Goal: Book appointment/travel/reservation

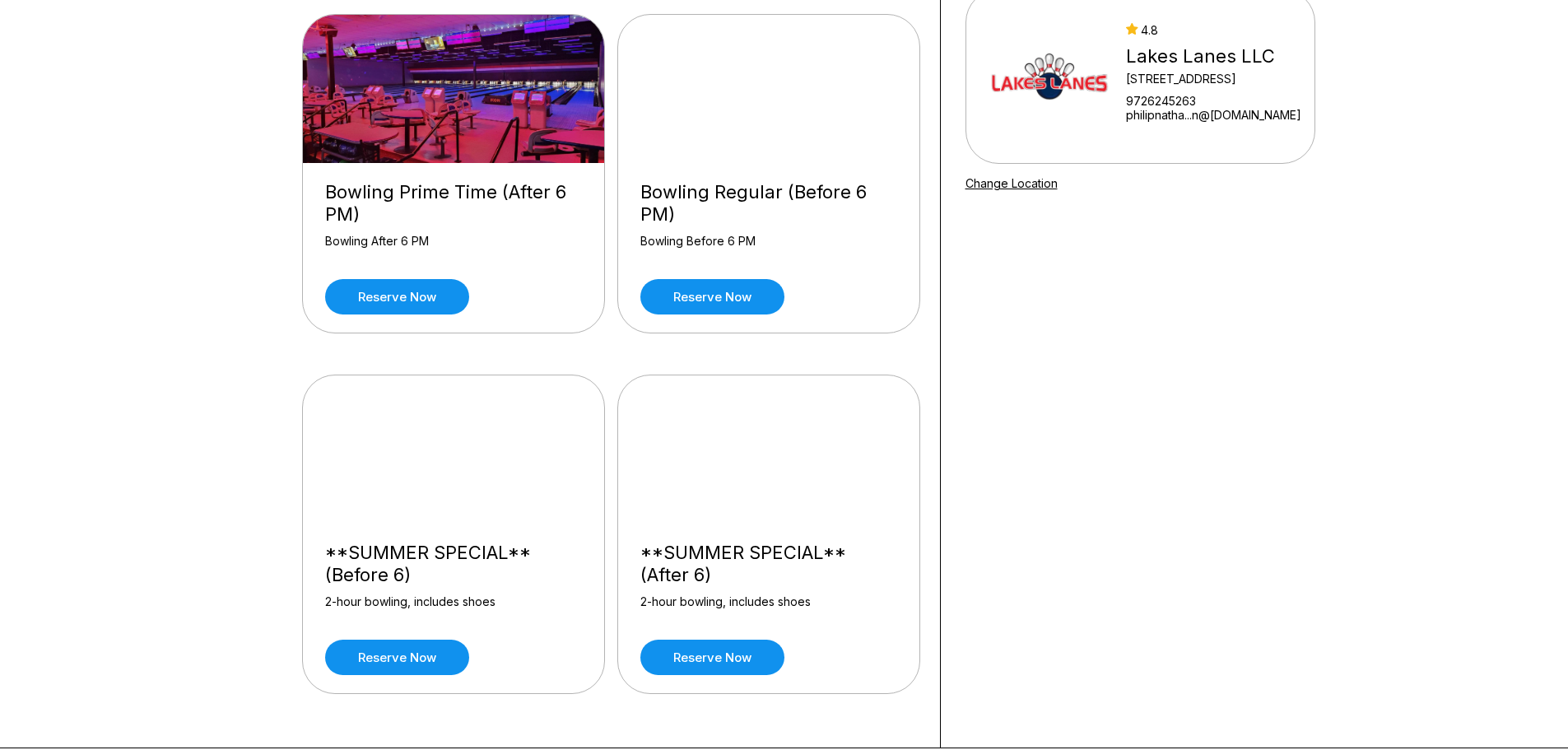
scroll to position [165, 0]
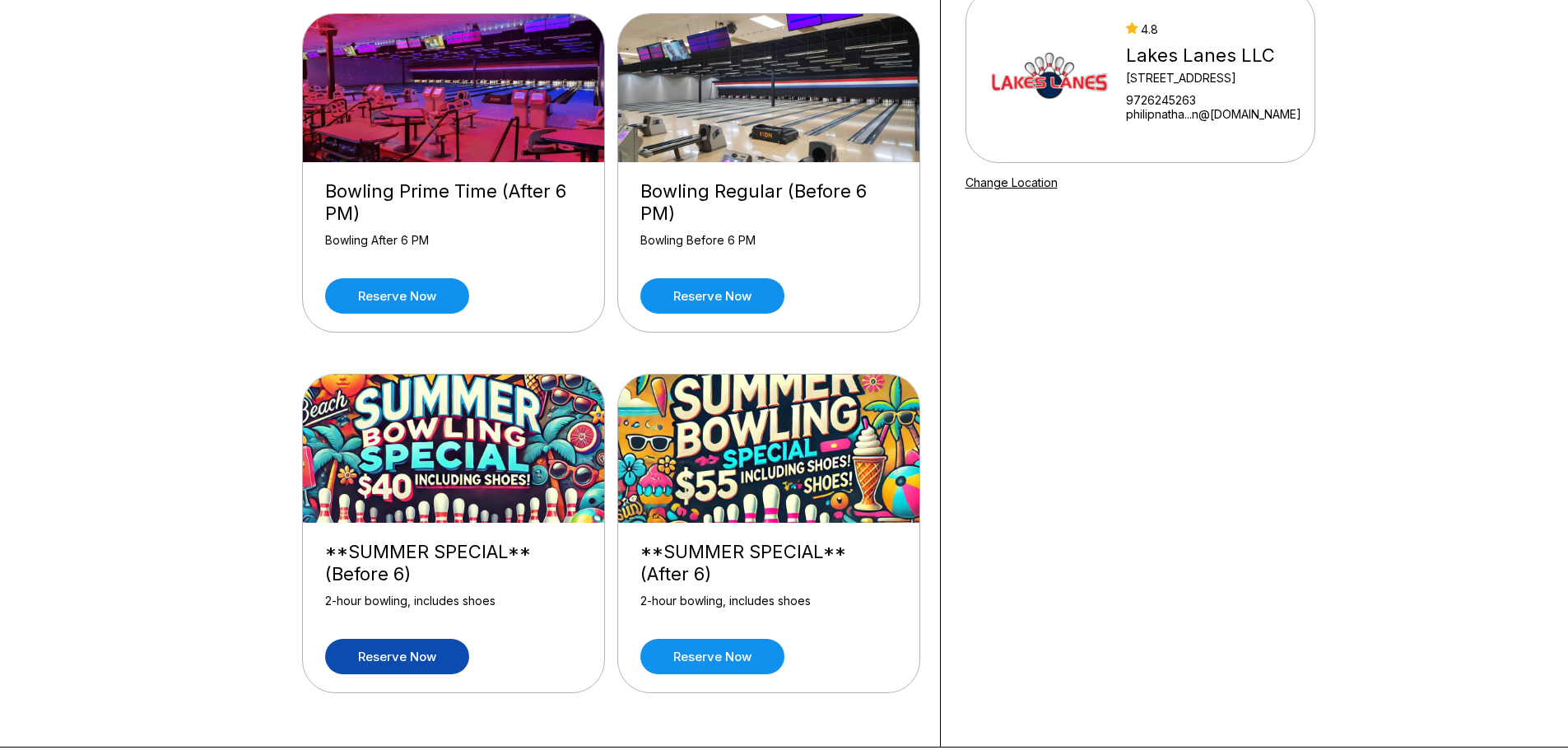
click at [411, 650] on link "Reserve now" at bounding box center [396, 656] width 144 height 35
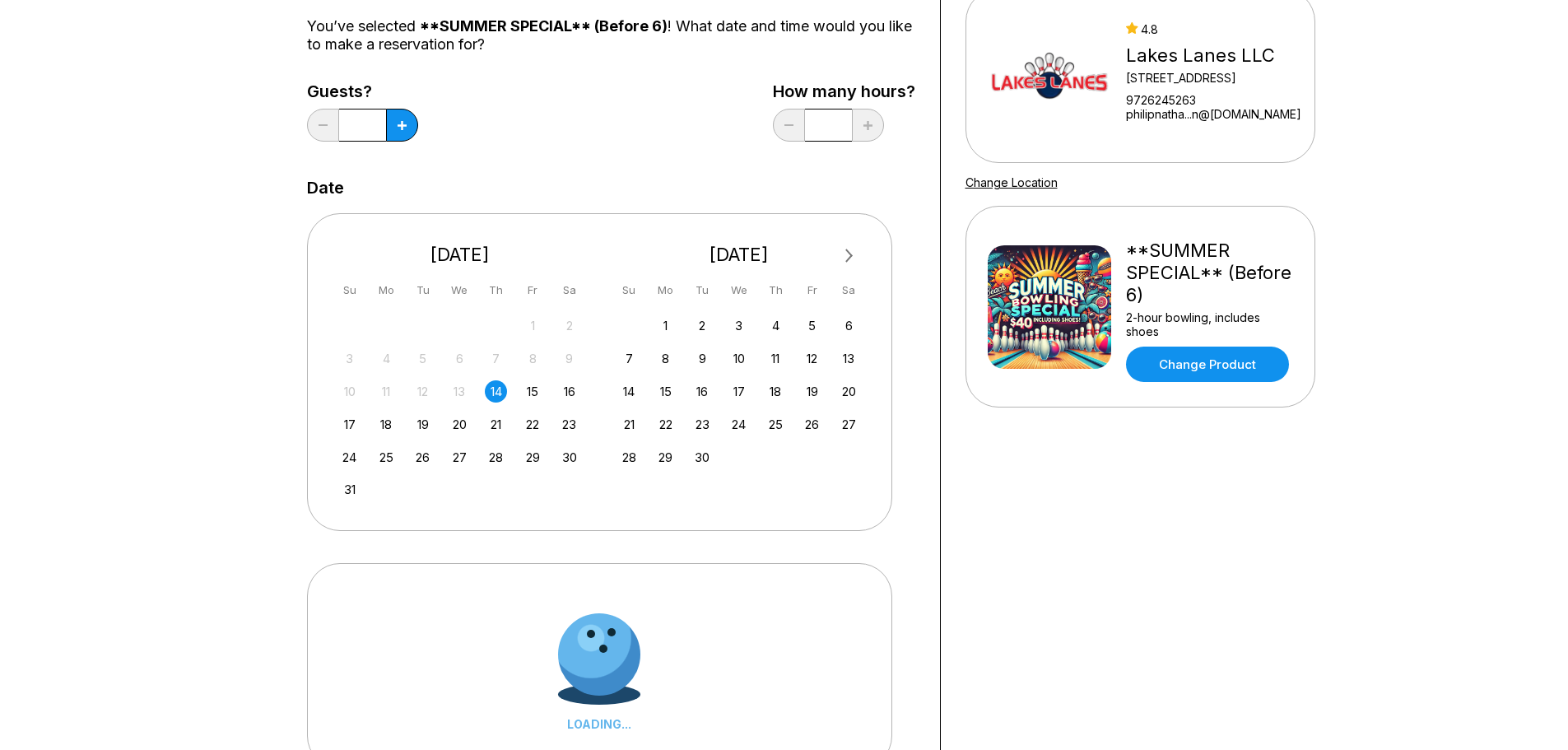
scroll to position [0, 0]
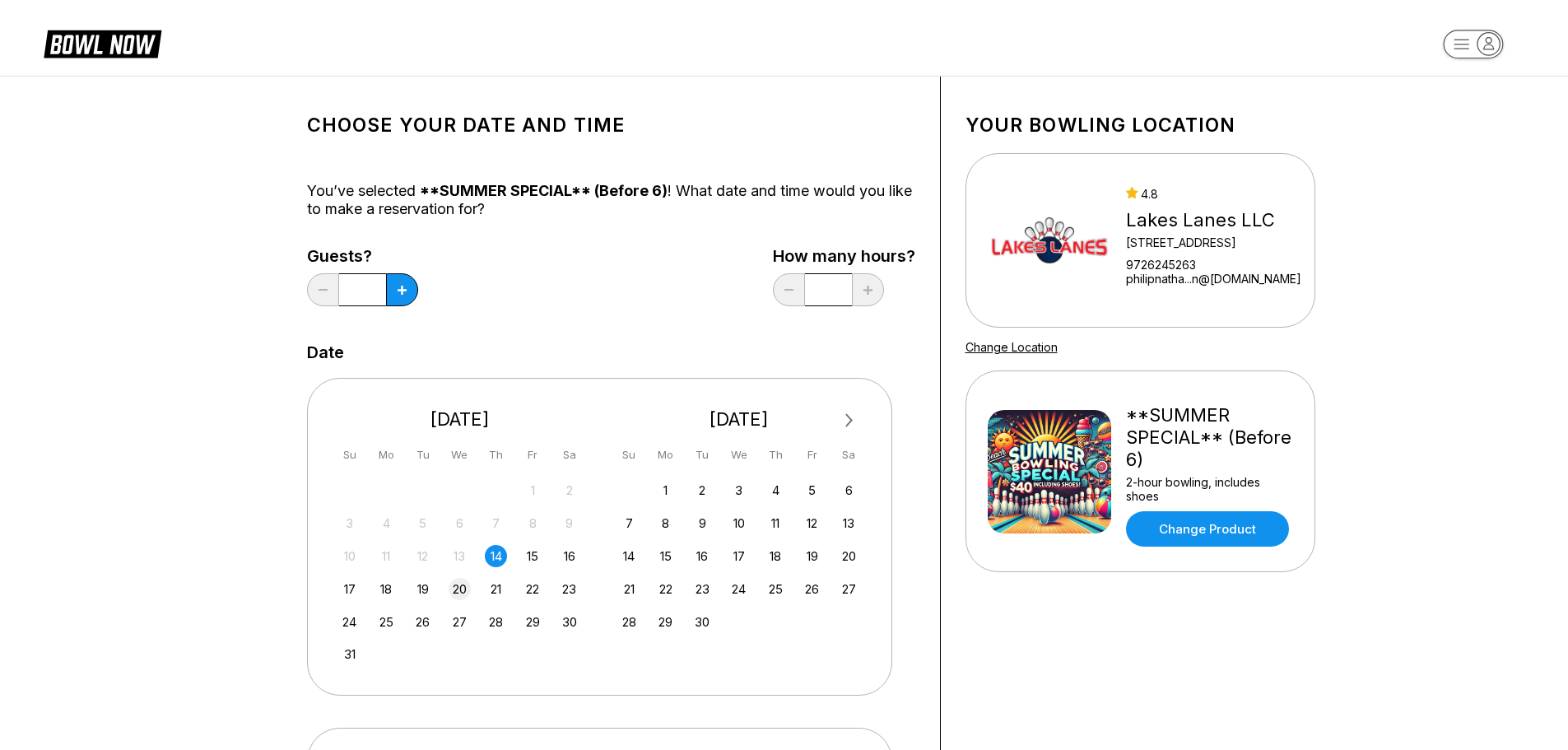
click at [455, 589] on div "20" at bounding box center [460, 589] width 22 height 22
click at [399, 292] on icon at bounding box center [402, 290] width 9 height 9
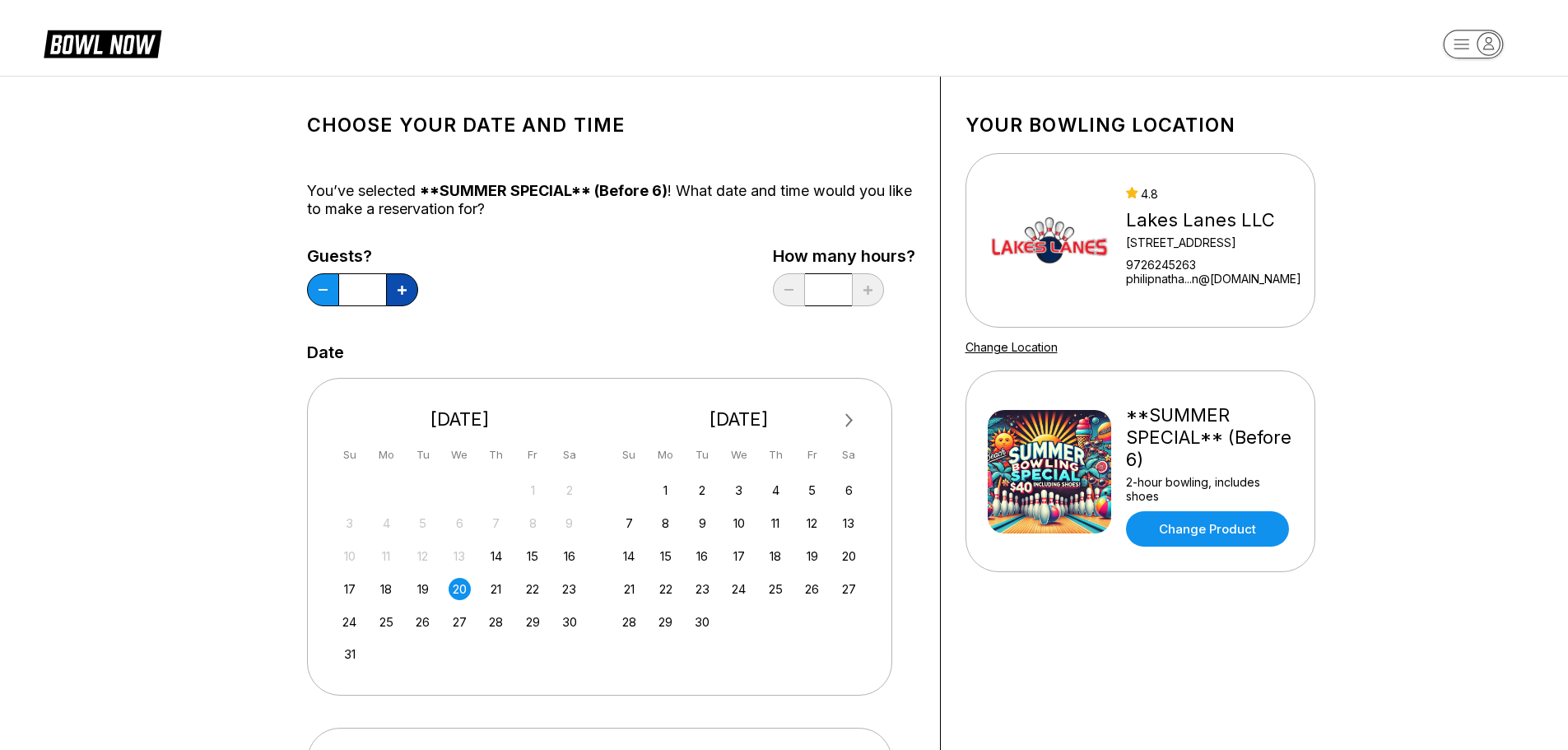
click at [399, 292] on icon at bounding box center [402, 290] width 9 height 9
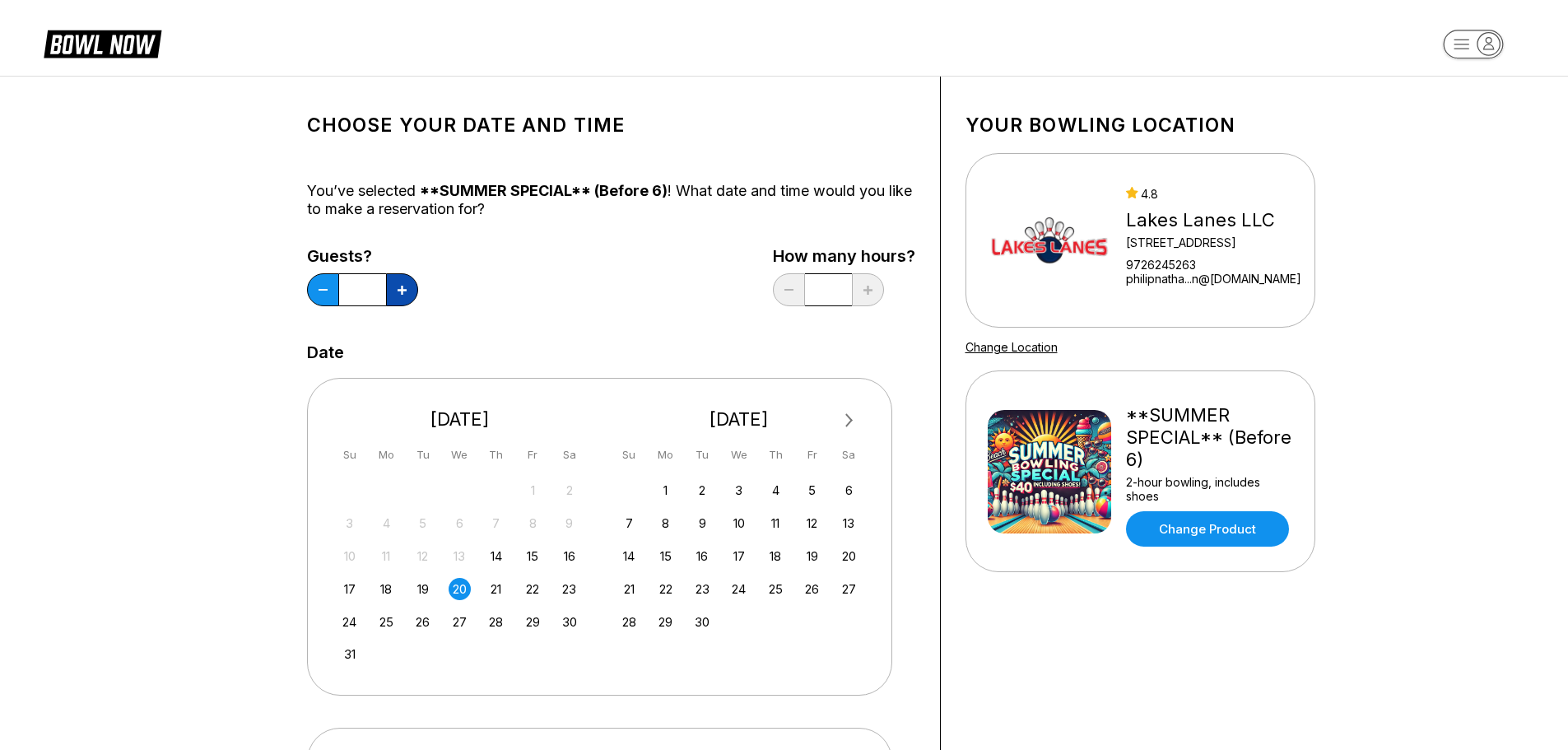
type input "**"
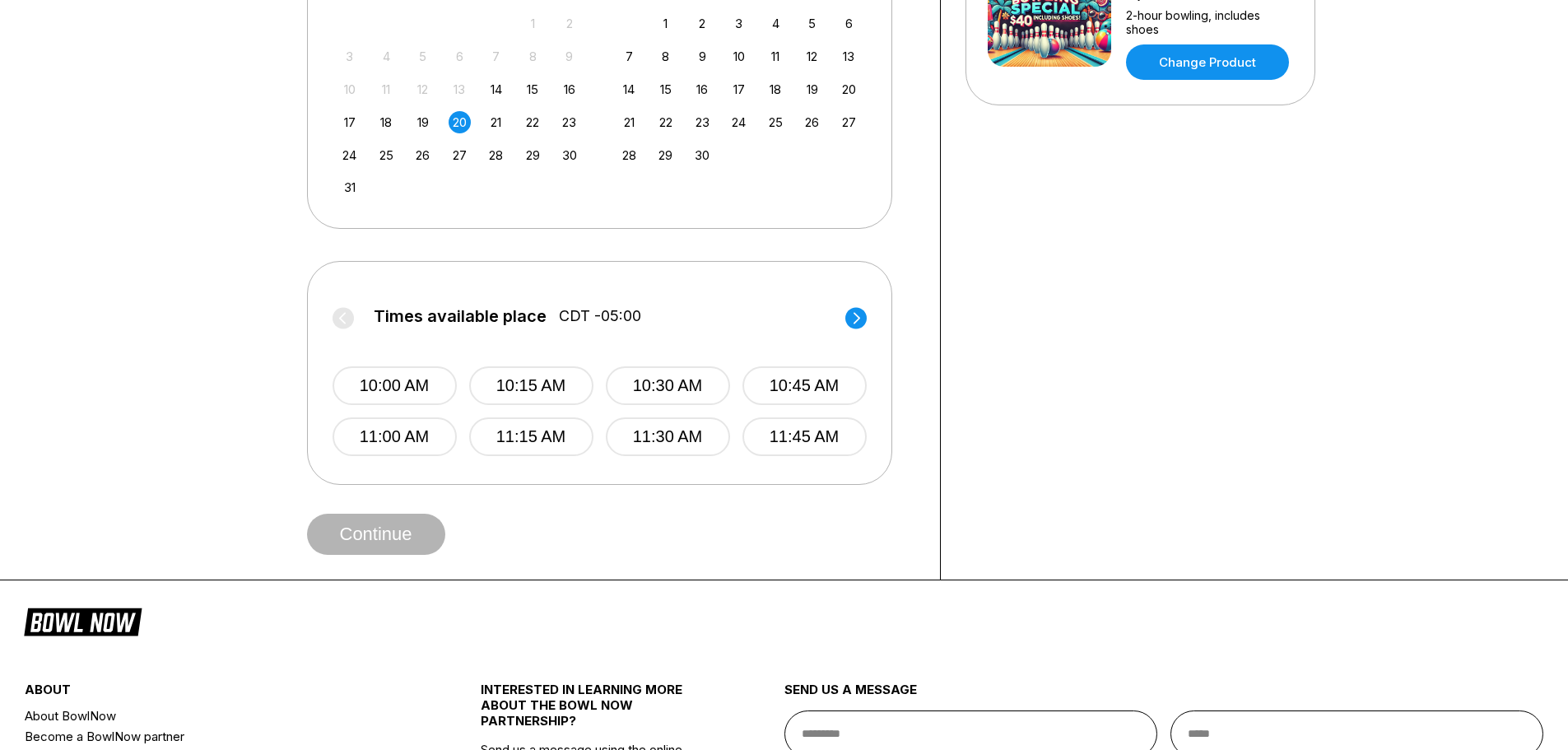
scroll to position [494, 0]
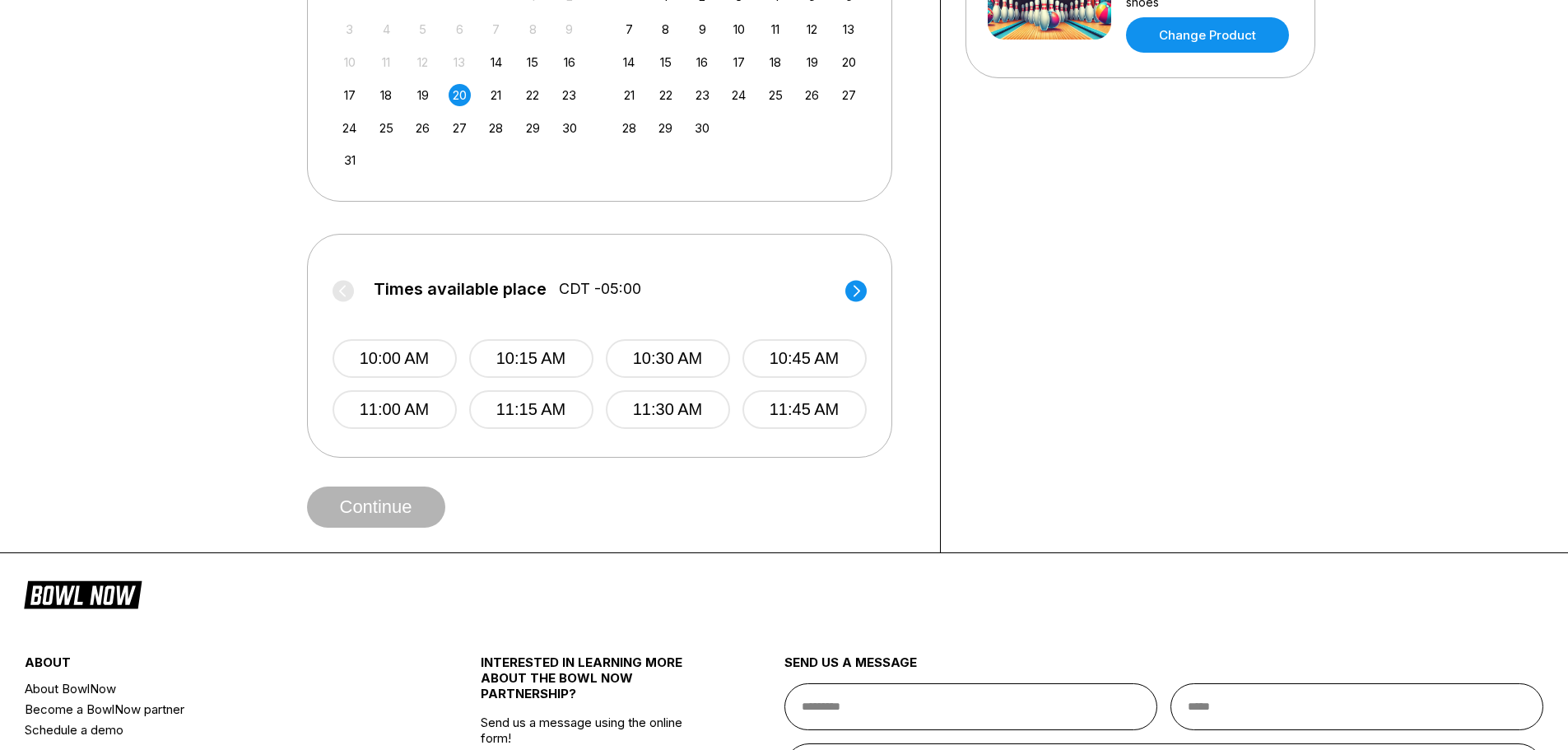
click at [851, 284] on circle at bounding box center [855, 290] width 21 height 21
click at [856, 288] on icon at bounding box center [855, 290] width 7 height 11
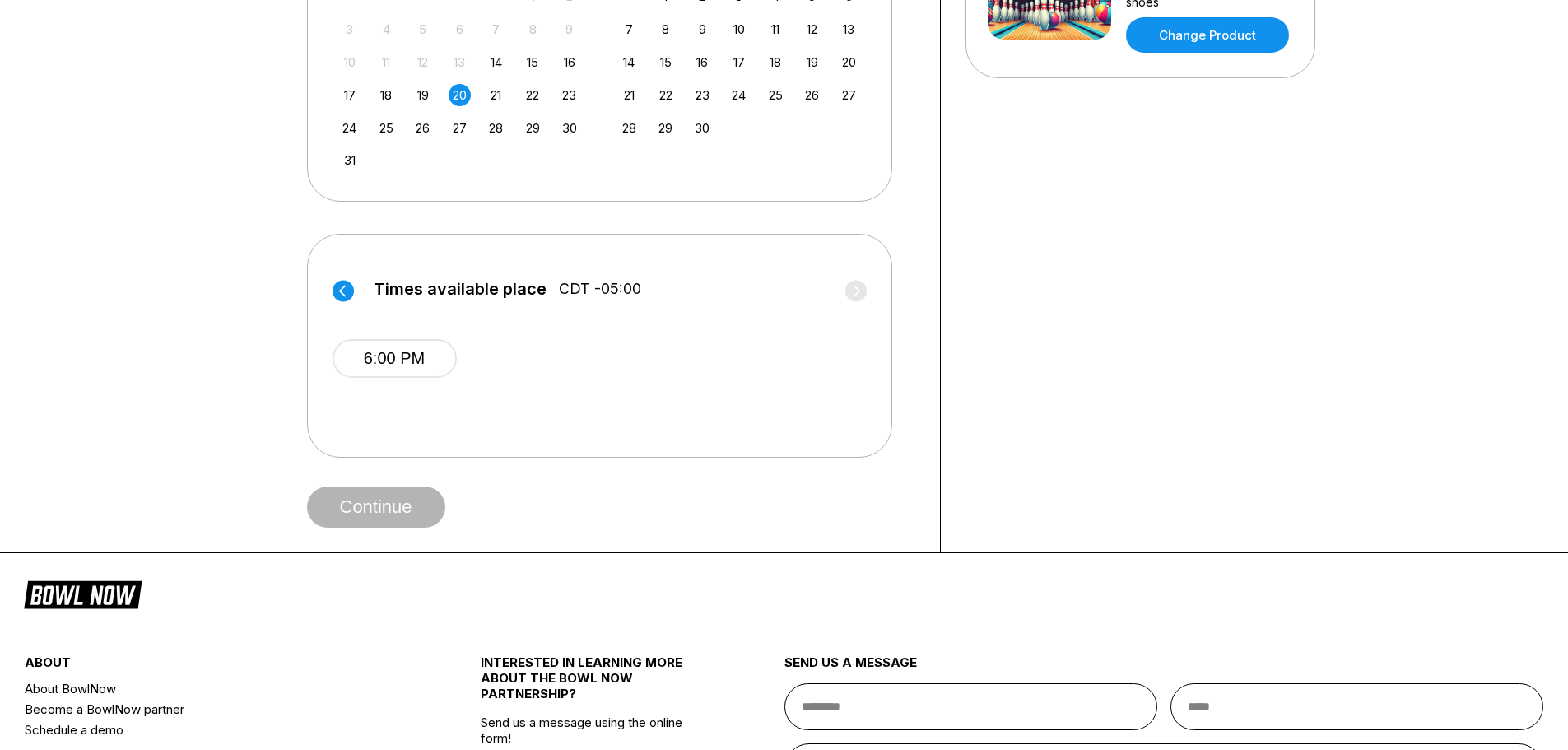
click at [342, 284] on circle at bounding box center [342, 290] width 21 height 21
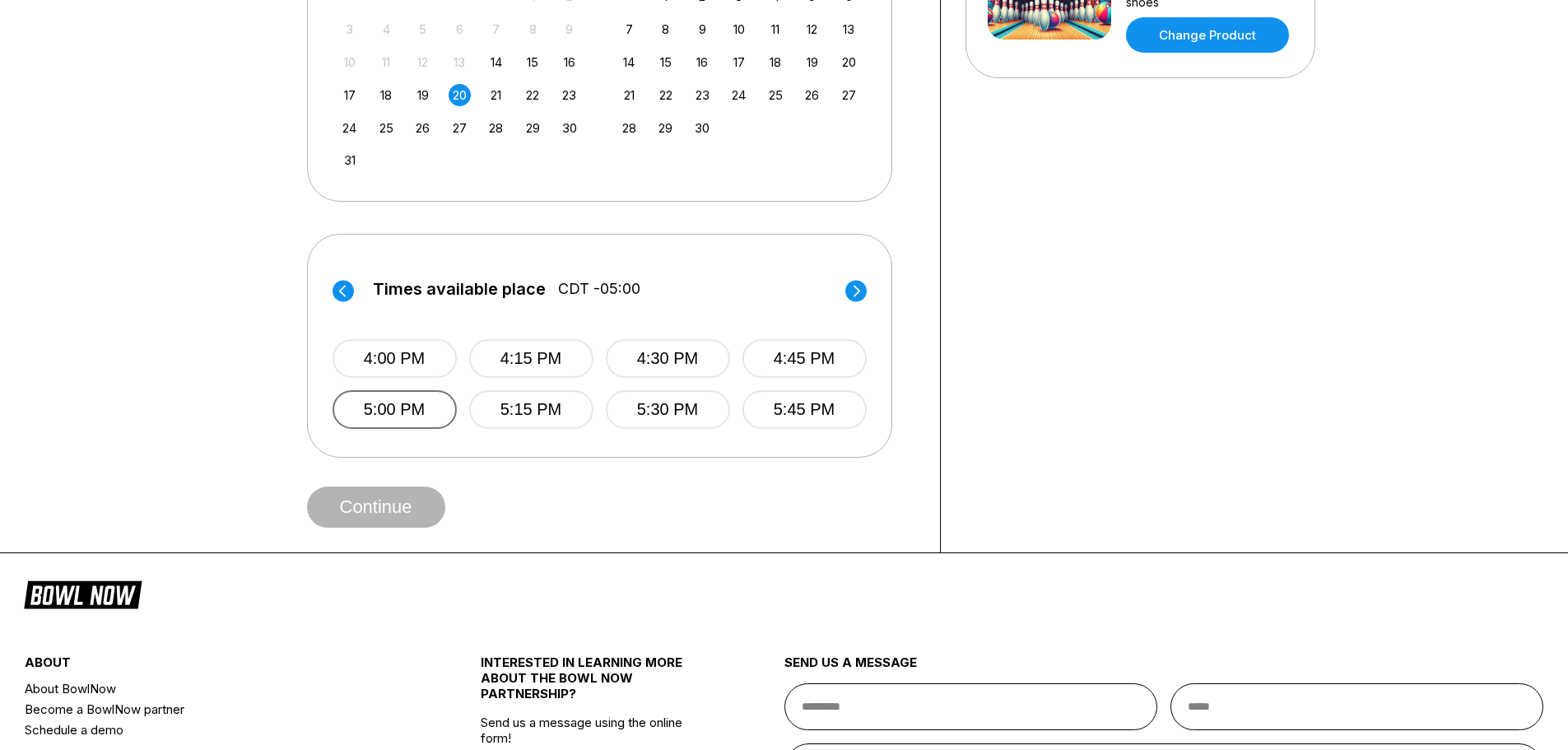
click at [385, 401] on button "5:00 PM" at bounding box center [394, 409] width 125 height 39
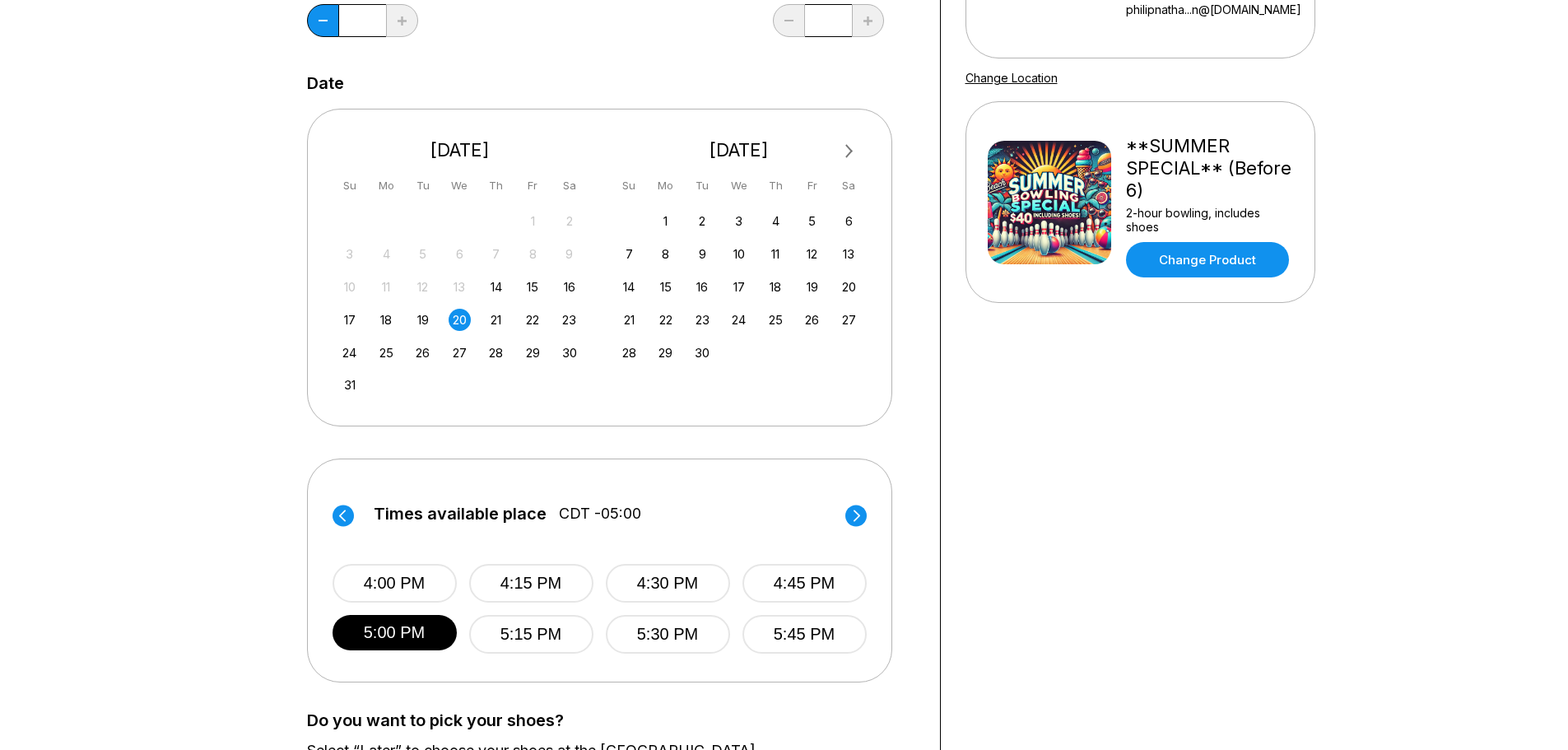
scroll to position [0, 0]
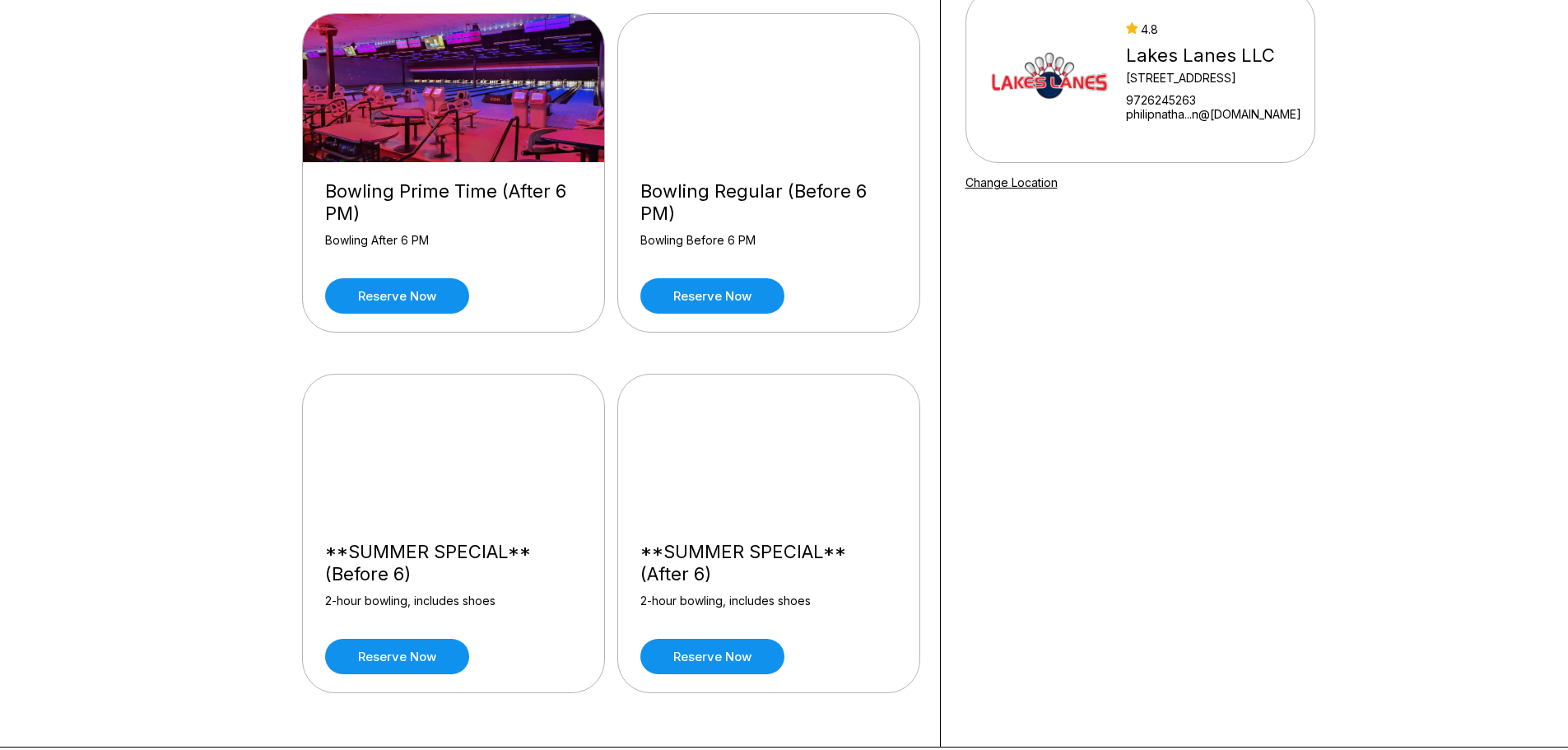
scroll to position [247, 0]
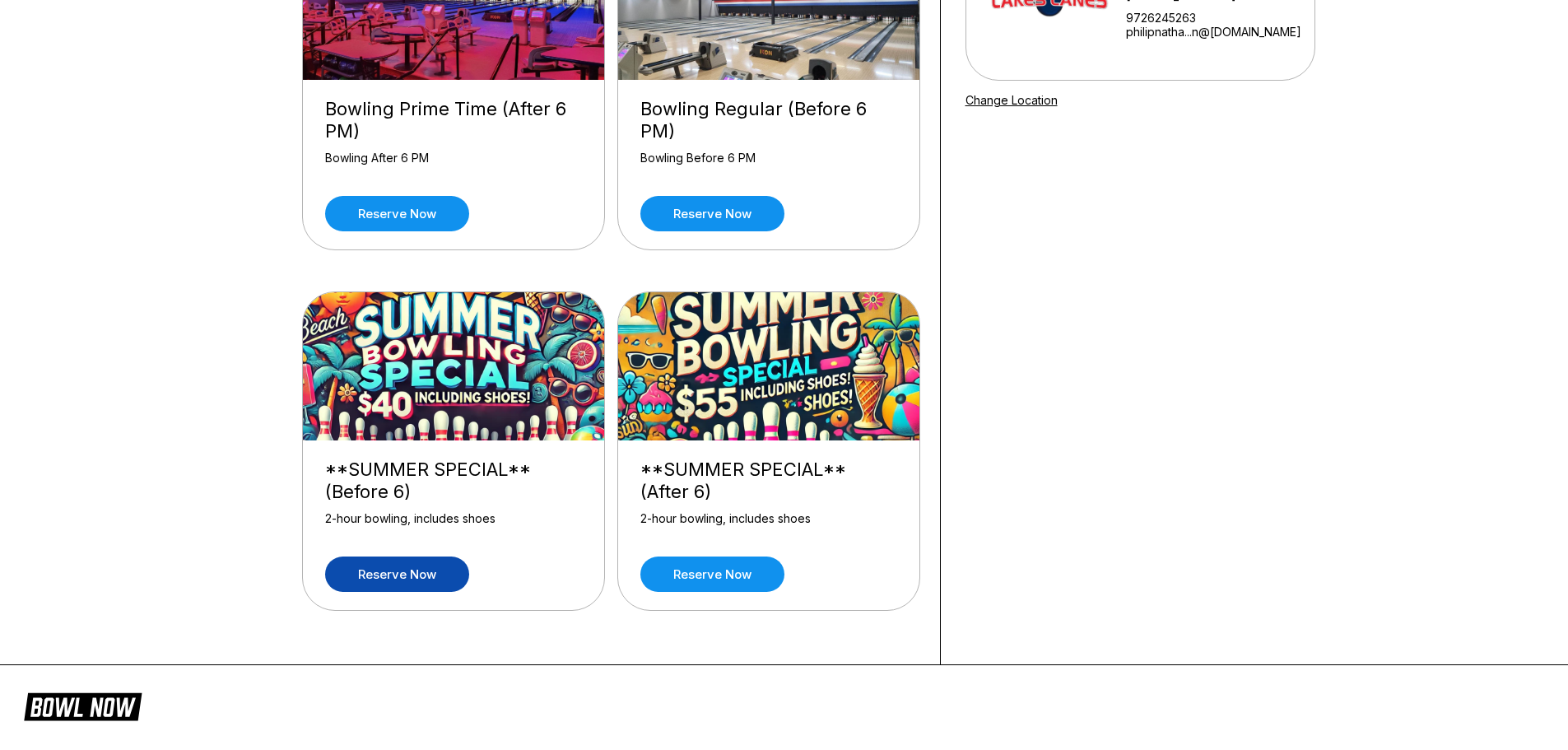
click at [398, 574] on link "Reserve now" at bounding box center [396, 574] width 144 height 35
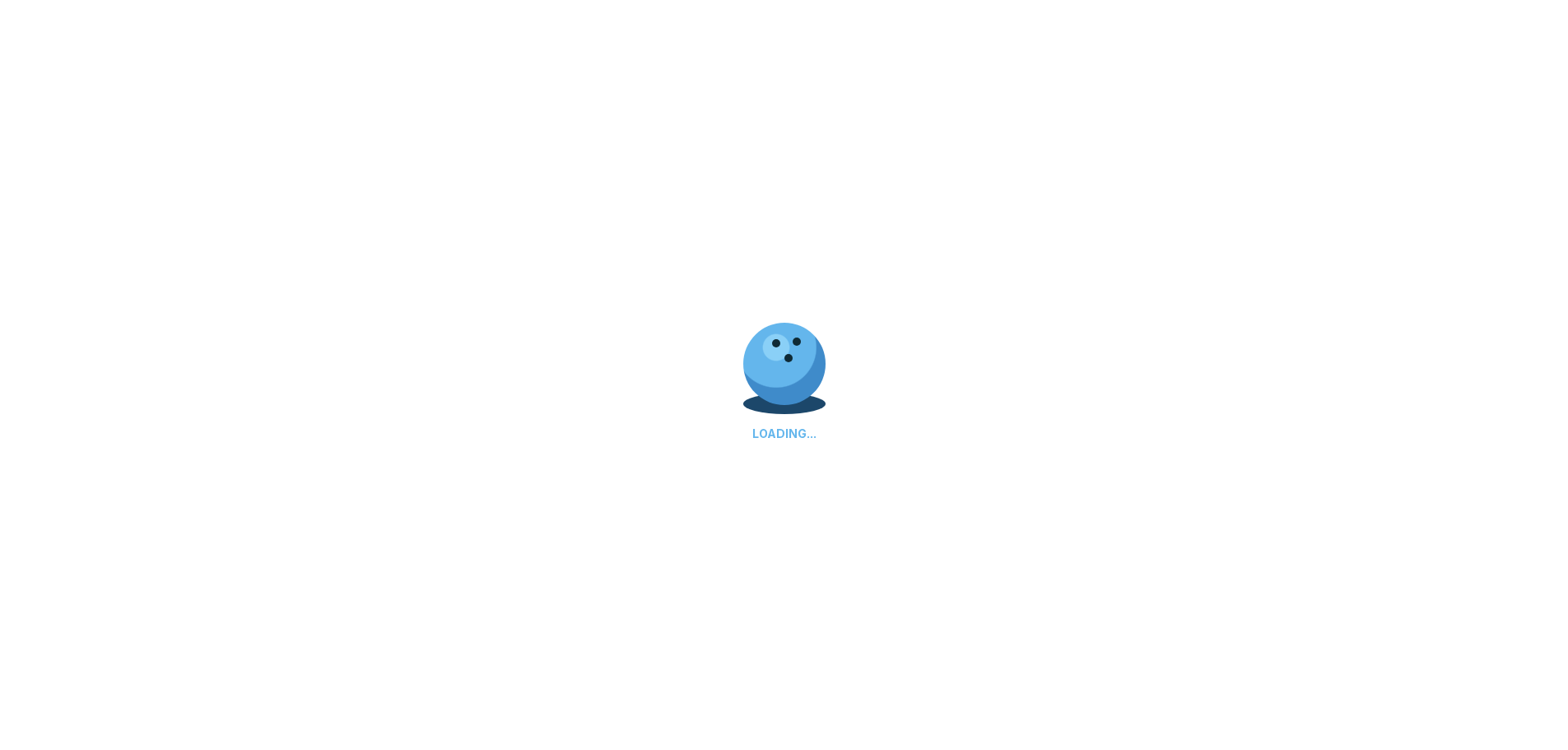
scroll to position [0, 0]
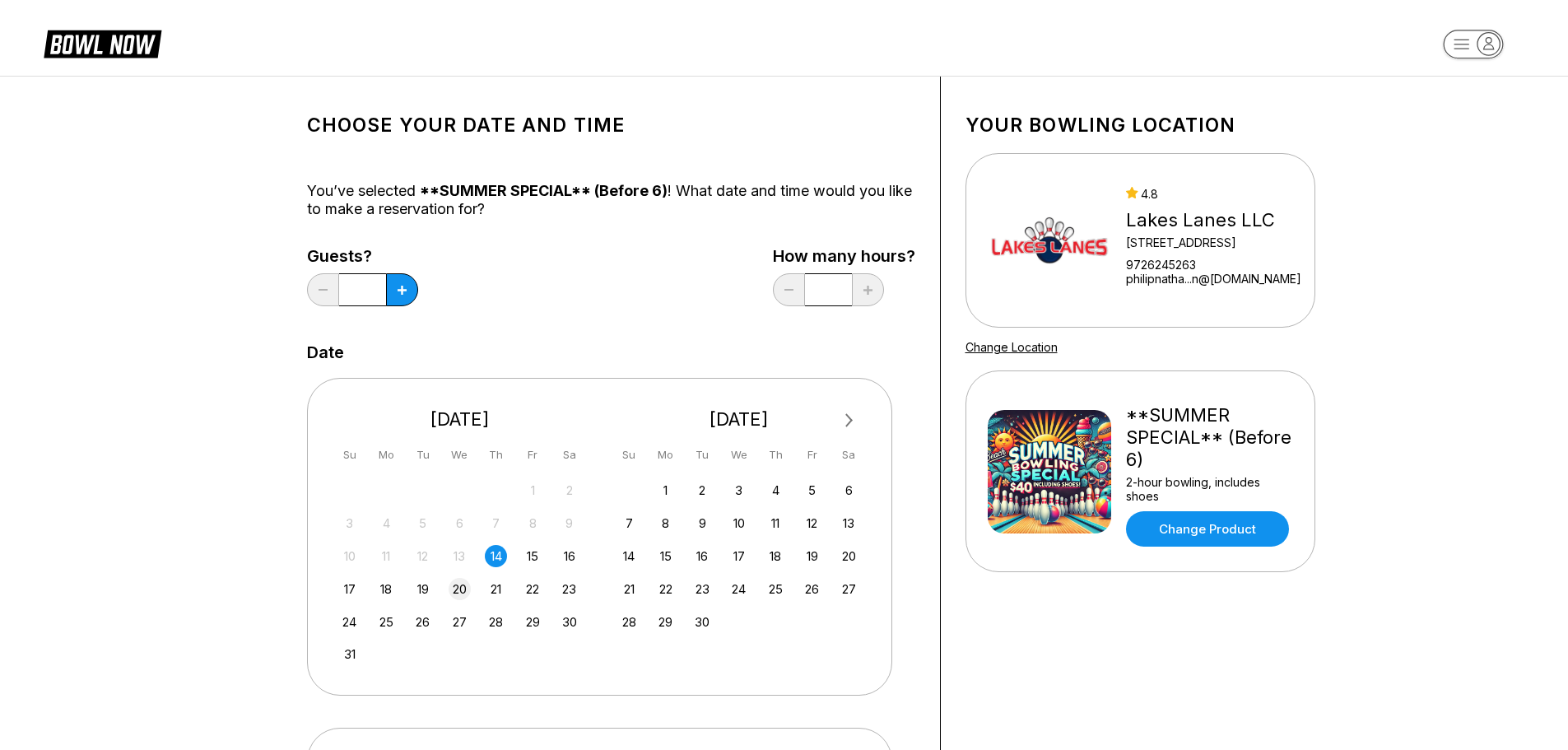
click at [454, 588] on div "20" at bounding box center [460, 589] width 22 height 22
click at [393, 293] on button at bounding box center [402, 289] width 32 height 33
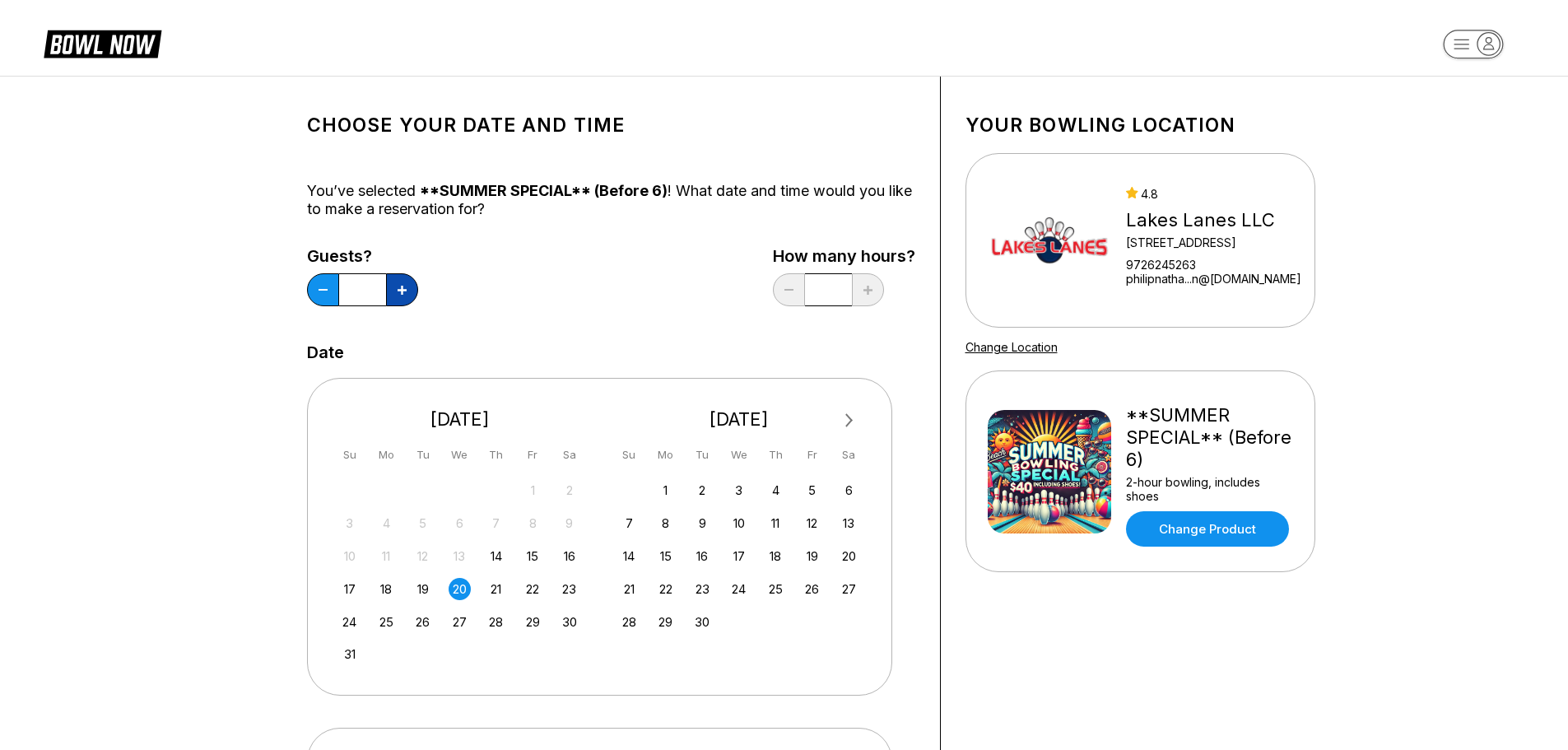
click at [393, 293] on button at bounding box center [402, 289] width 32 height 33
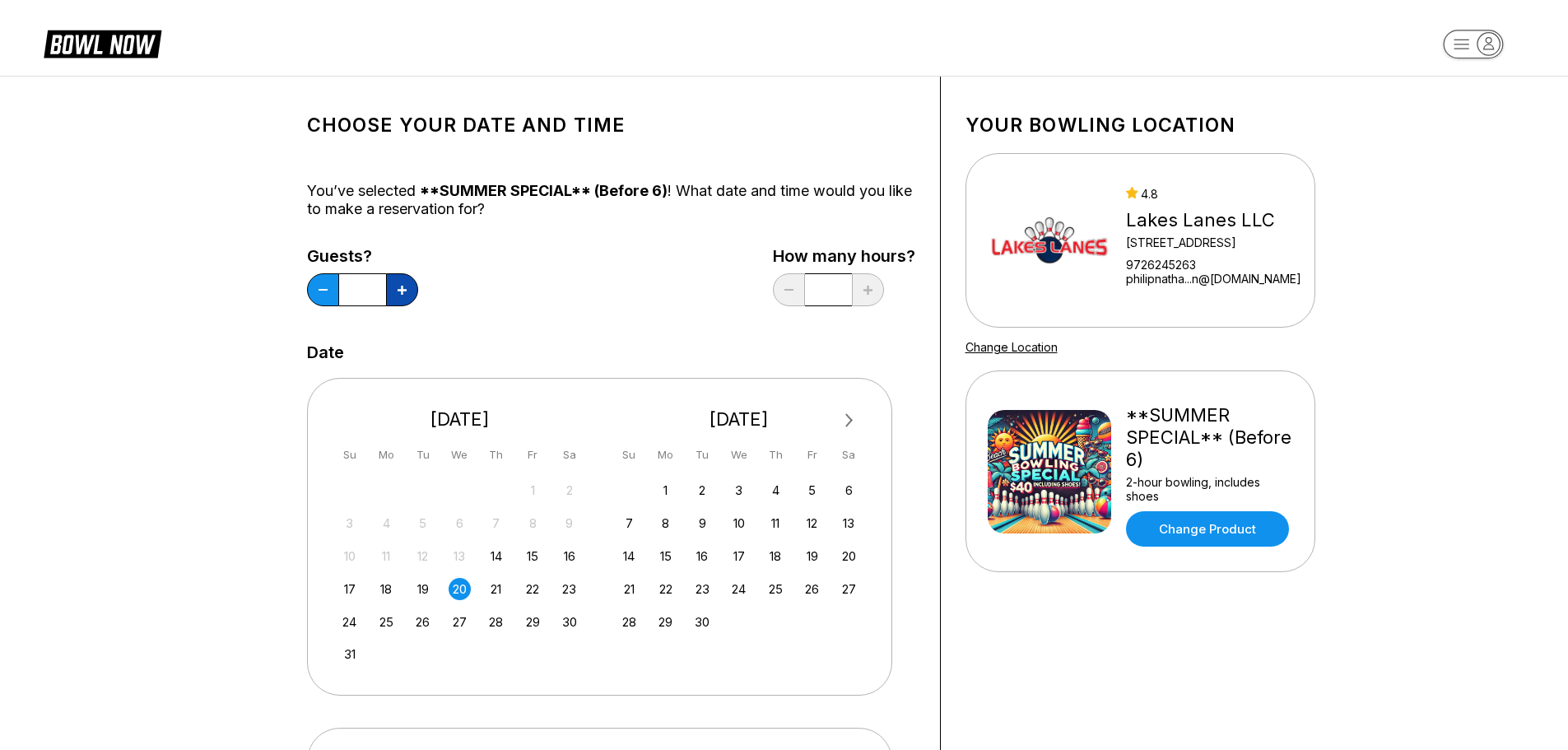
type input "**"
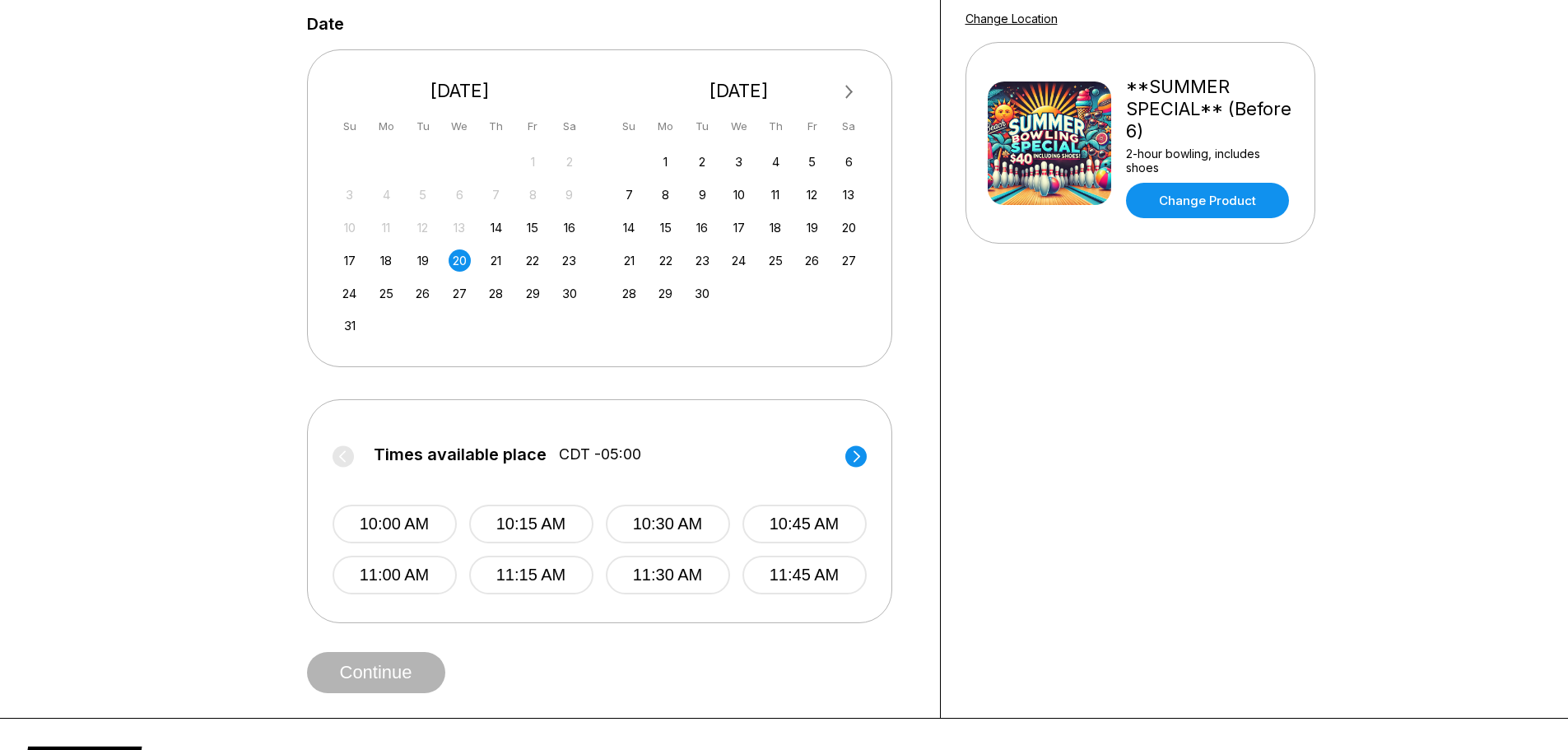
scroll to position [329, 0]
click at [858, 455] on circle at bounding box center [855, 455] width 21 height 21
click at [391, 581] on button "5:00 PM" at bounding box center [395, 574] width 125 height 39
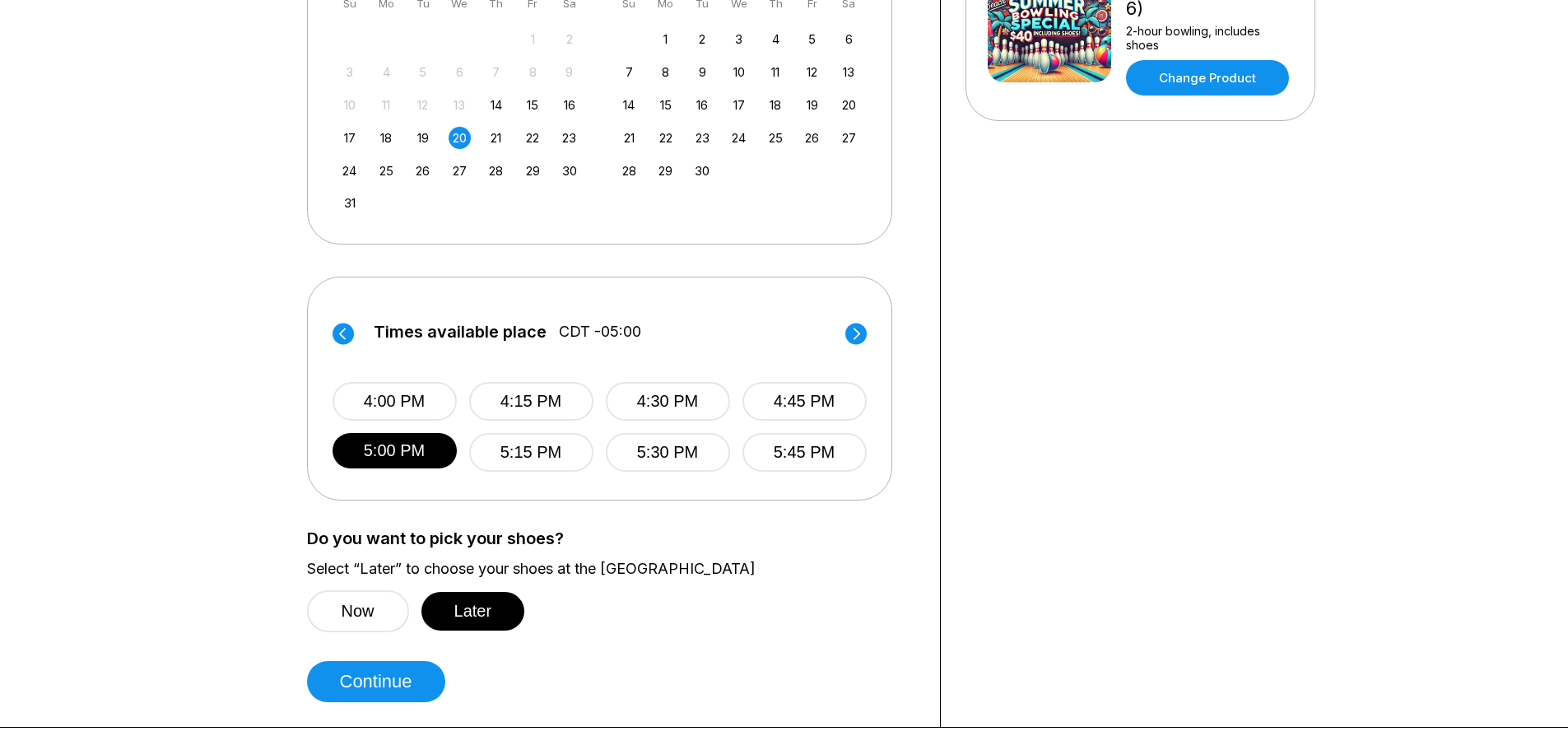
scroll to position [494, 0]
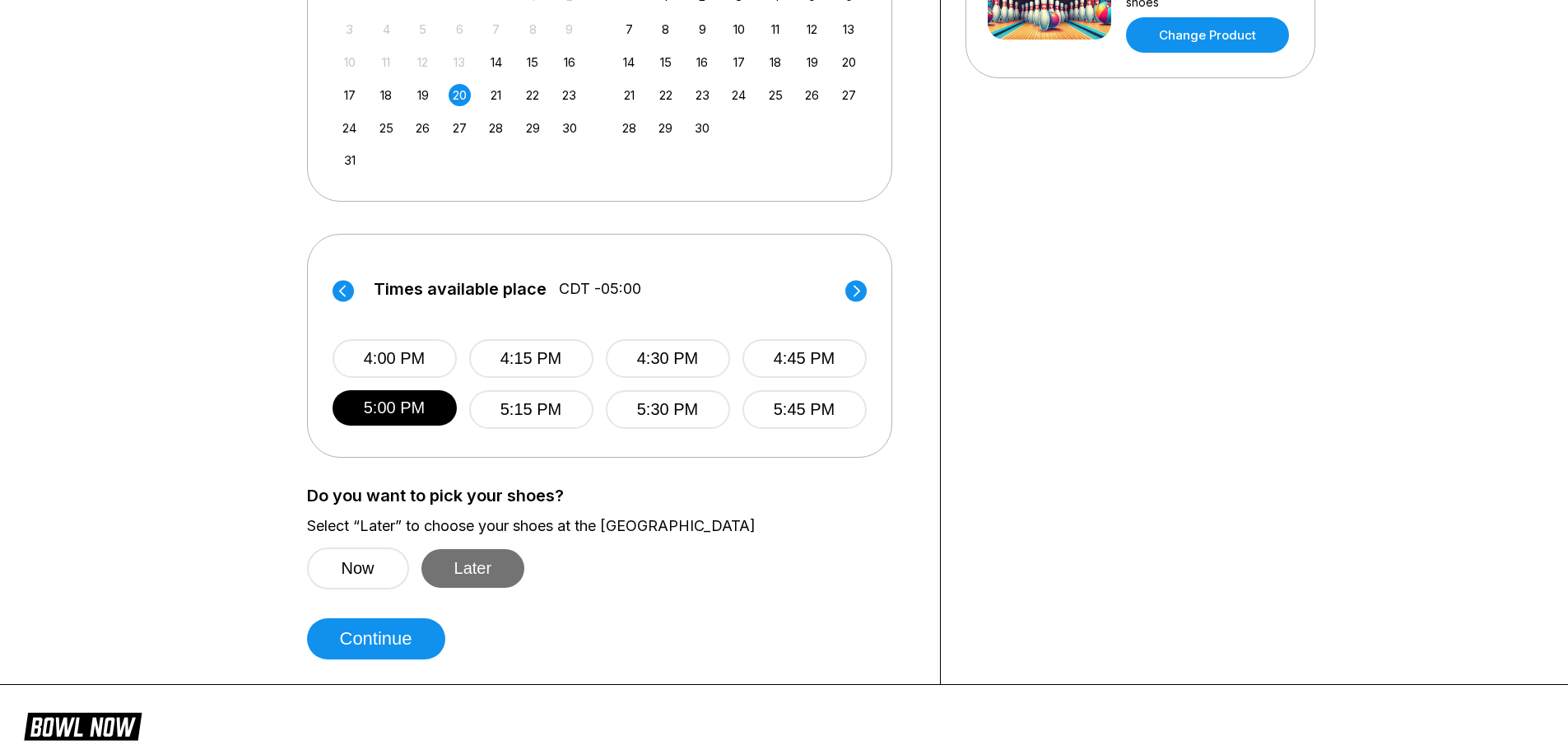
click at [464, 573] on button "Later" at bounding box center [473, 569] width 103 height 39
click at [374, 644] on button "Continue" at bounding box center [376, 638] width 139 height 41
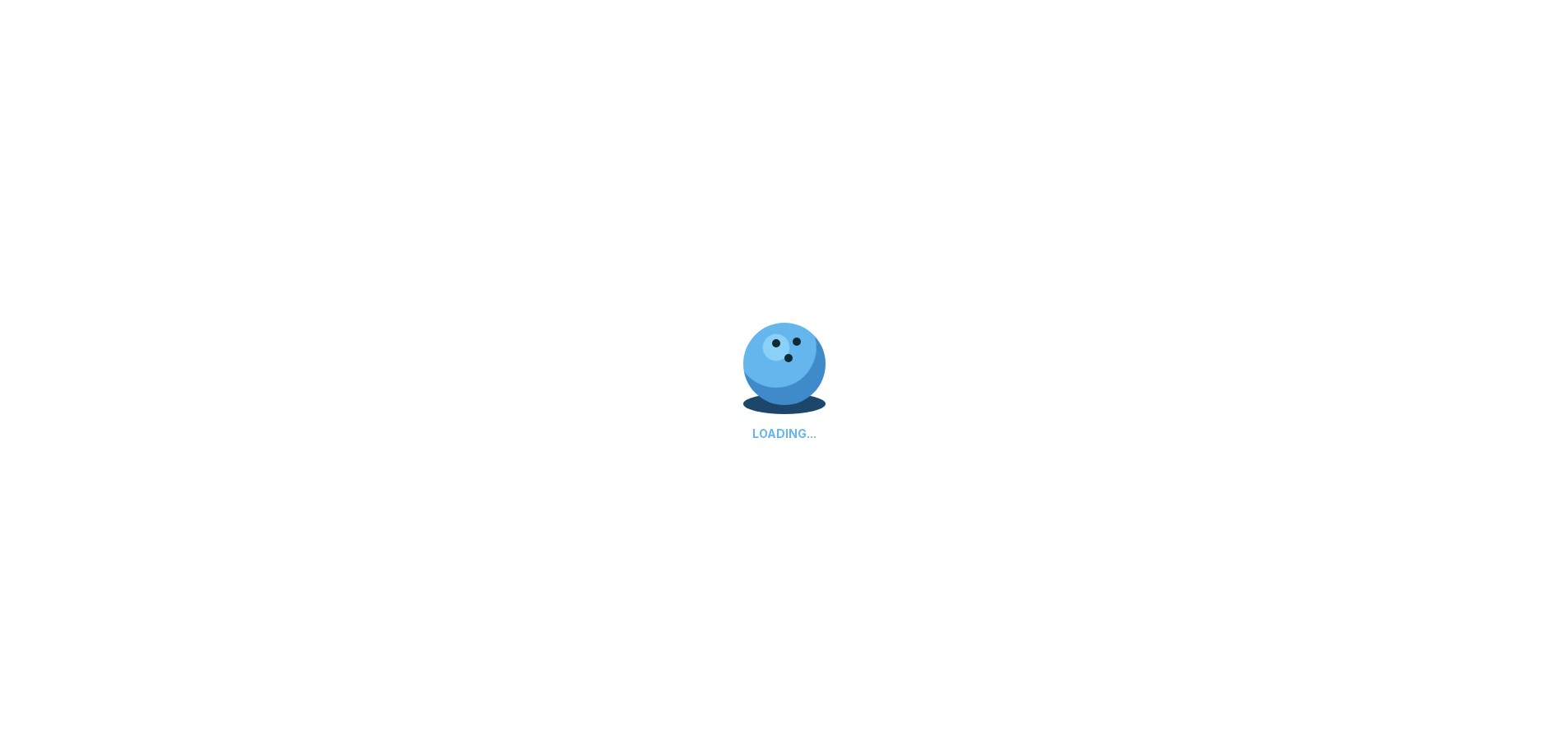
scroll to position [0, 0]
select select "**"
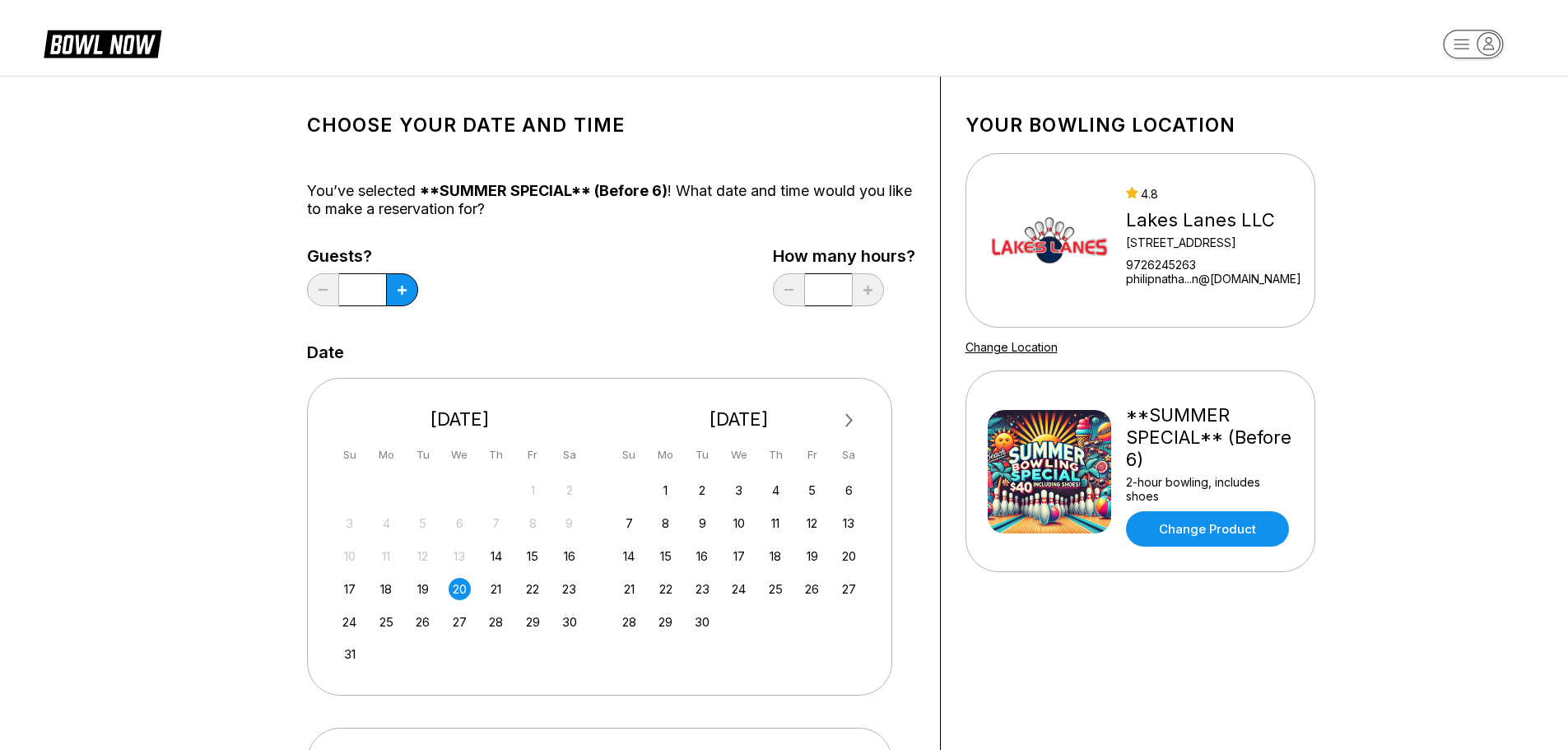
click at [1164, 259] on div "9726245263" at bounding box center [1213, 264] width 175 height 14
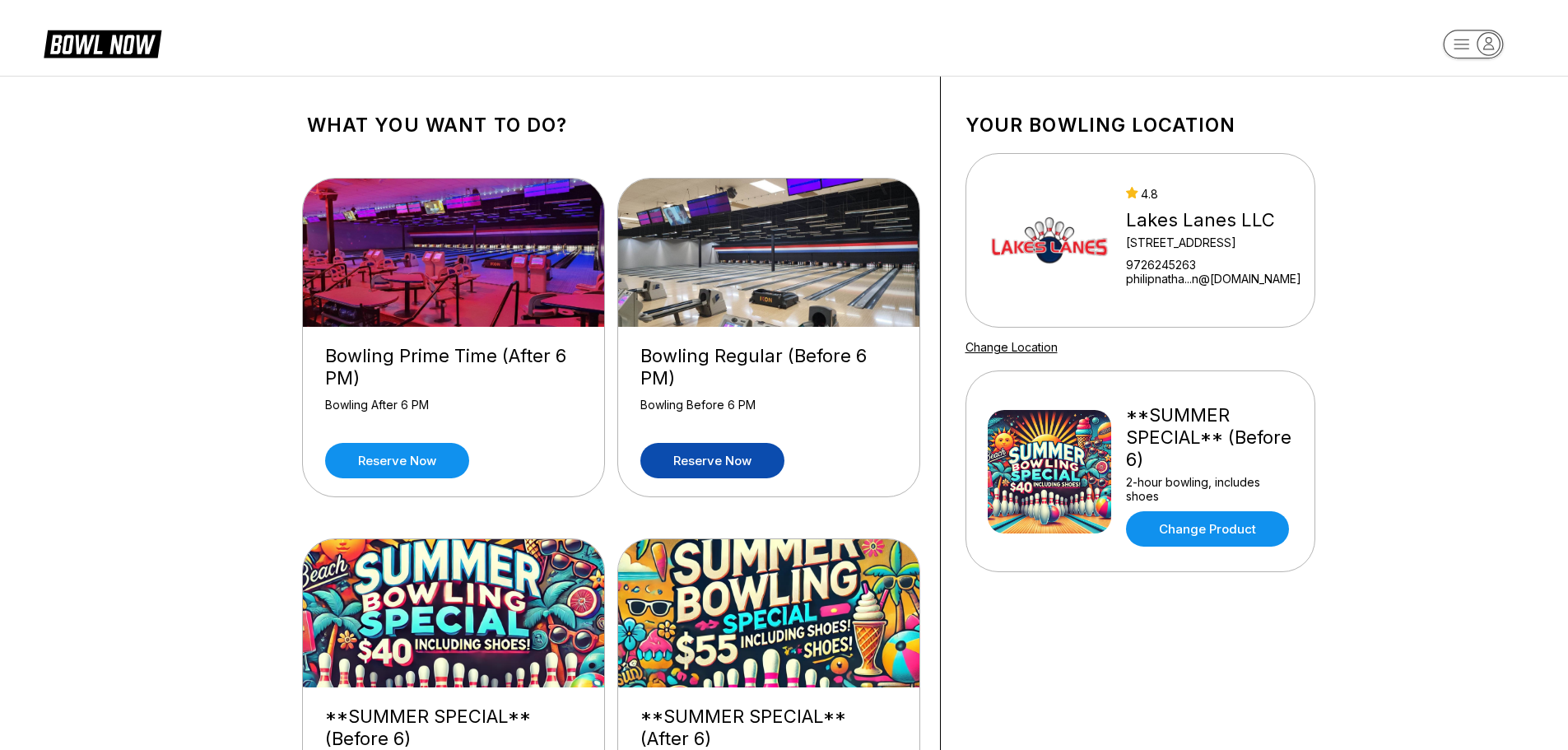
click at [718, 459] on link "Reserve now" at bounding box center [712, 461] width 144 height 35
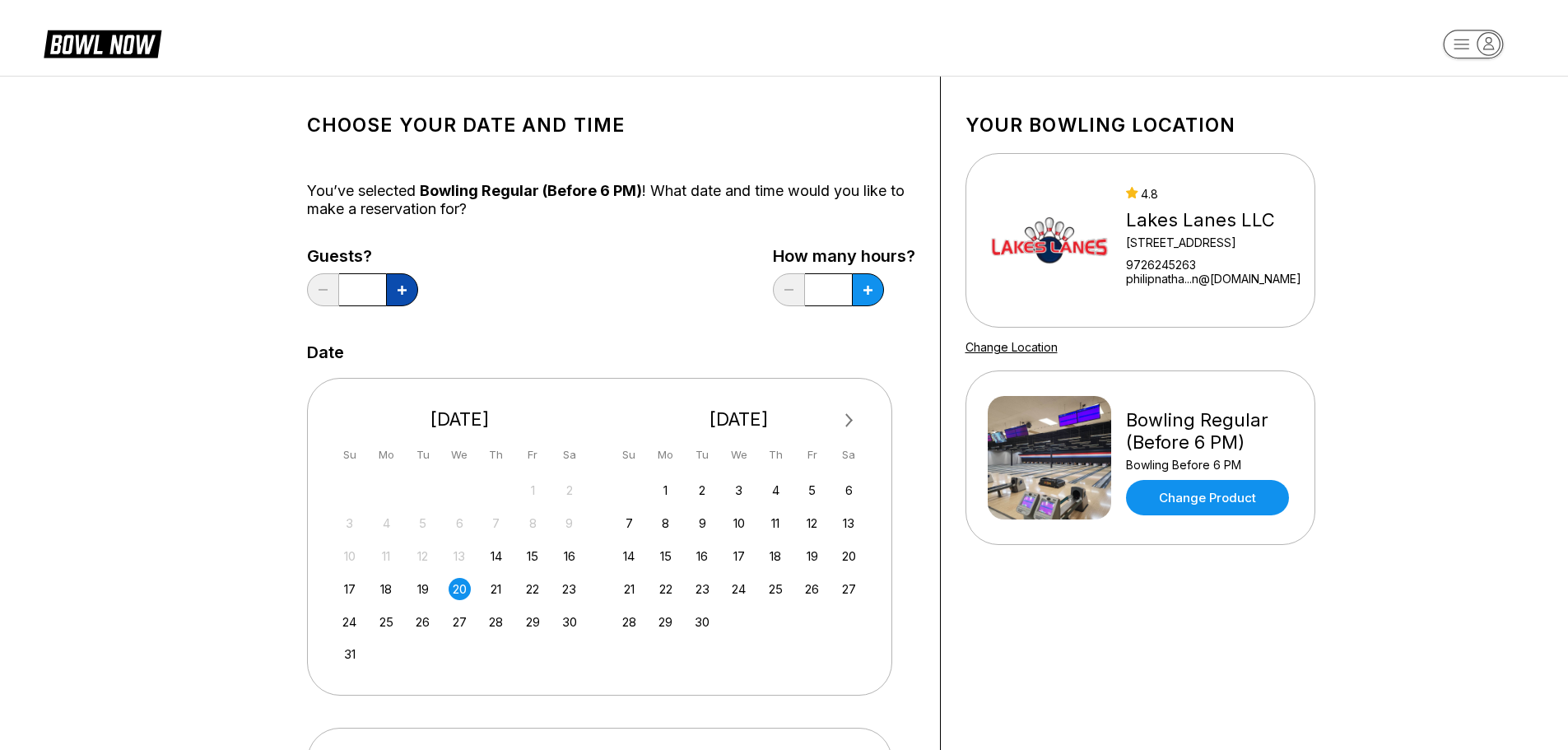
click at [401, 290] on icon at bounding box center [402, 290] width 9 height 9
click at [321, 285] on button at bounding box center [323, 289] width 32 height 33
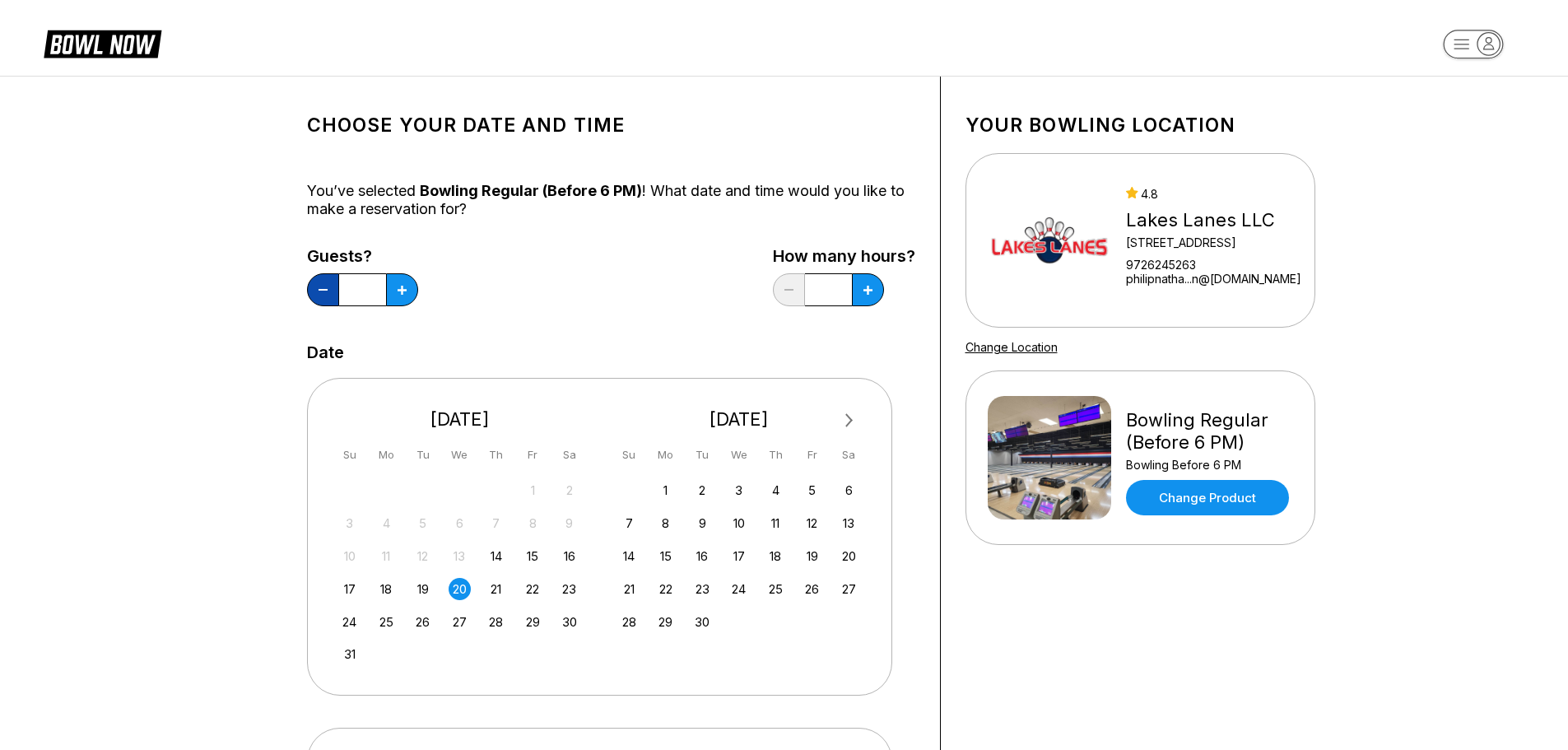
click at [321, 285] on button at bounding box center [323, 289] width 32 height 33
type input "*"
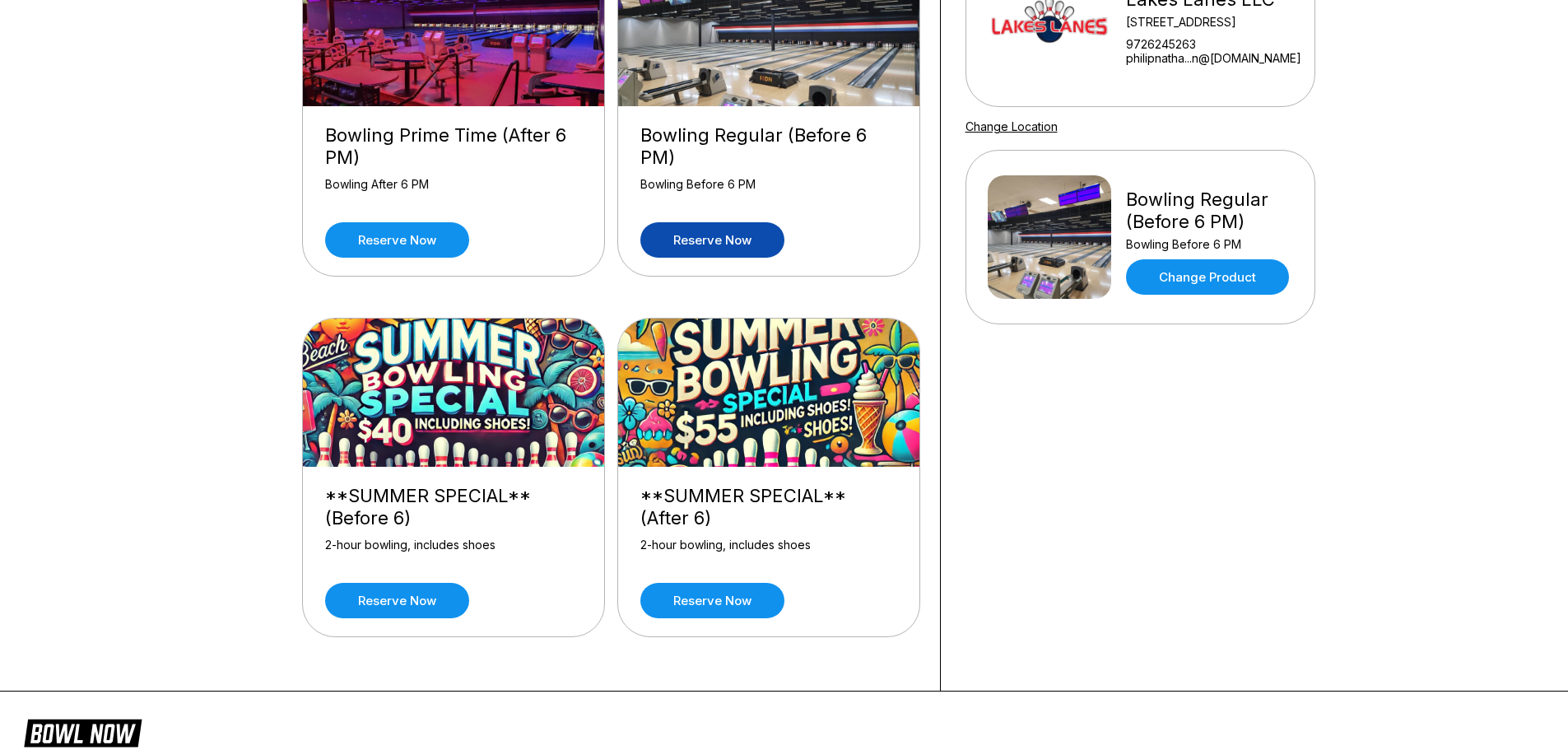
scroll to position [247, 0]
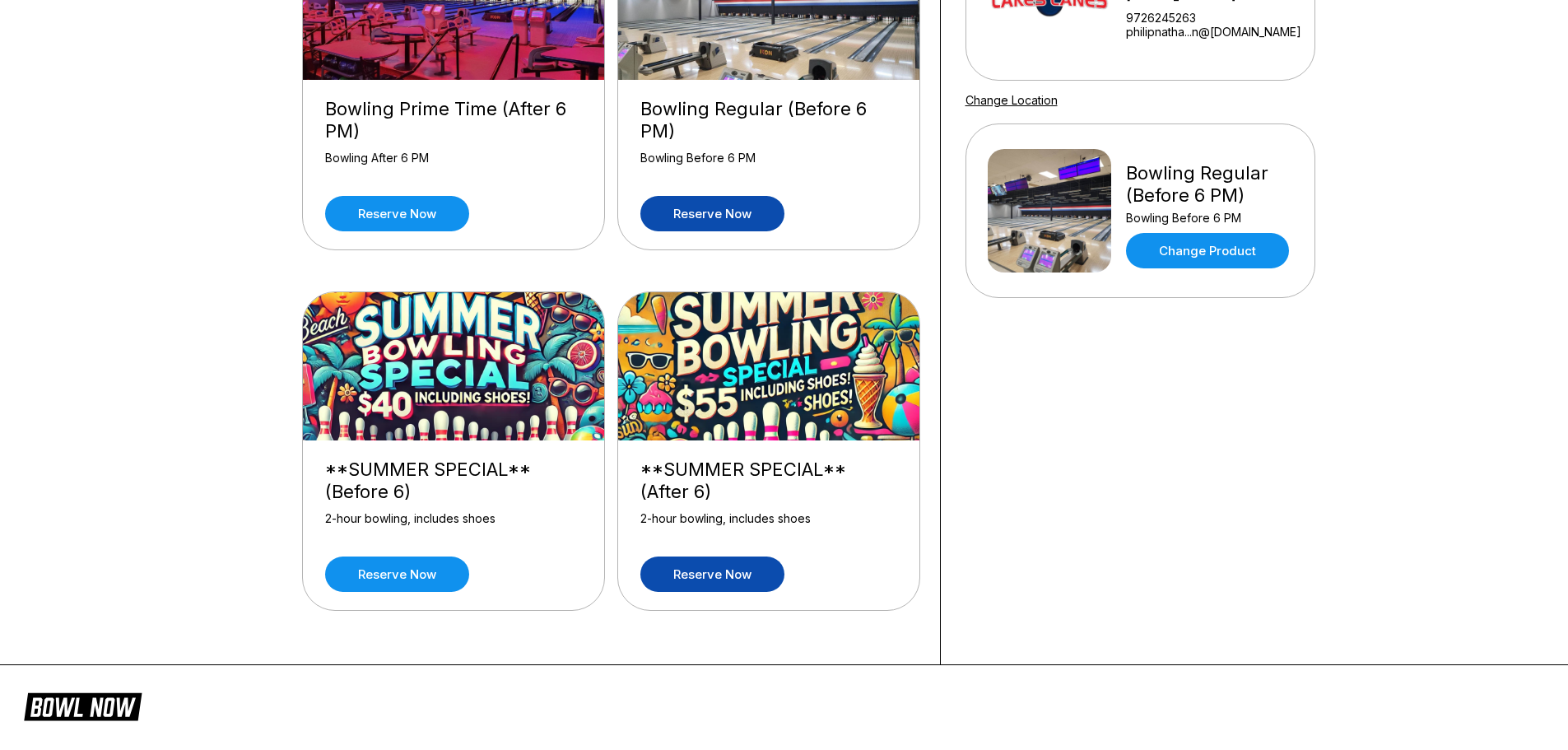
click at [688, 570] on link "Reserve now" at bounding box center [712, 574] width 144 height 35
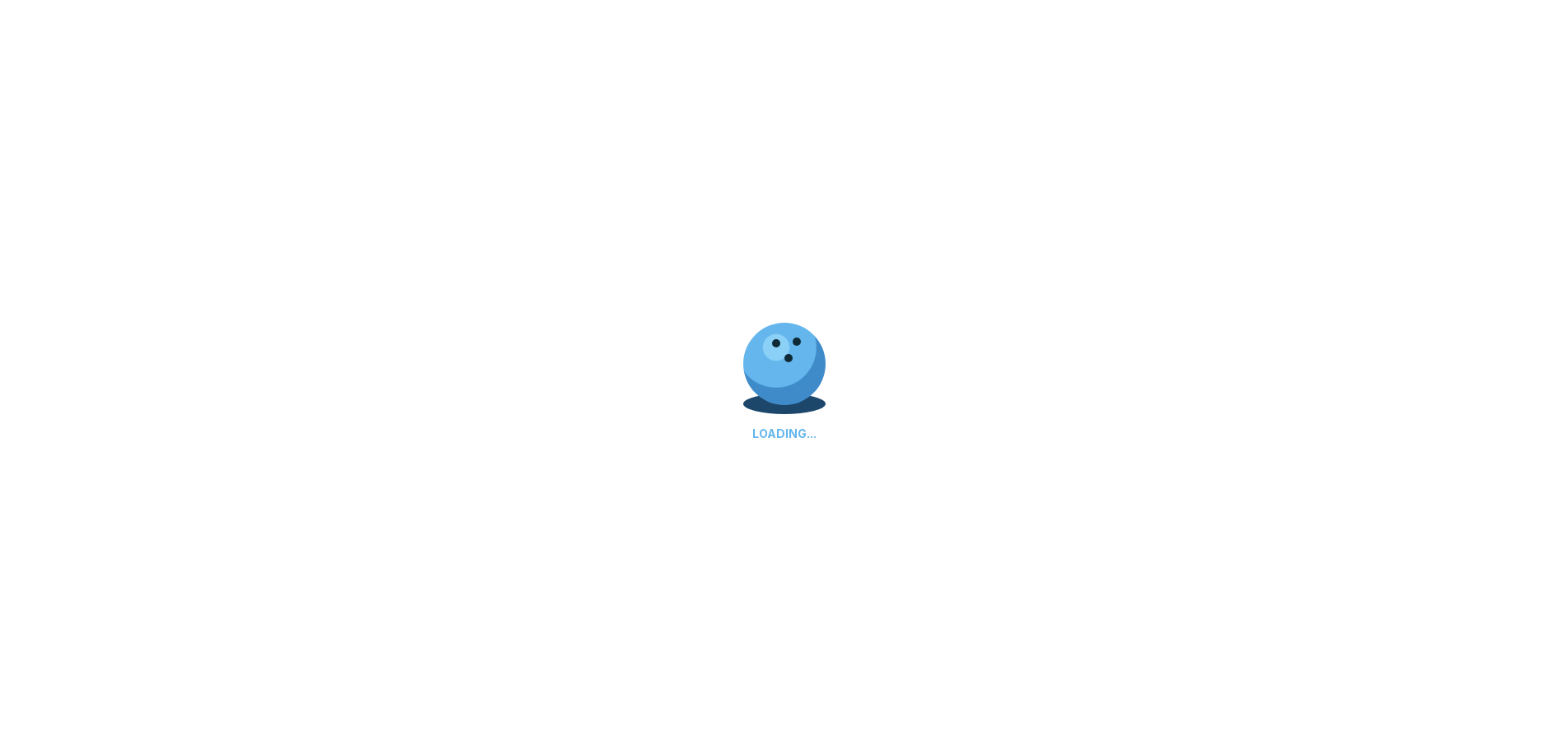
scroll to position [0, 0]
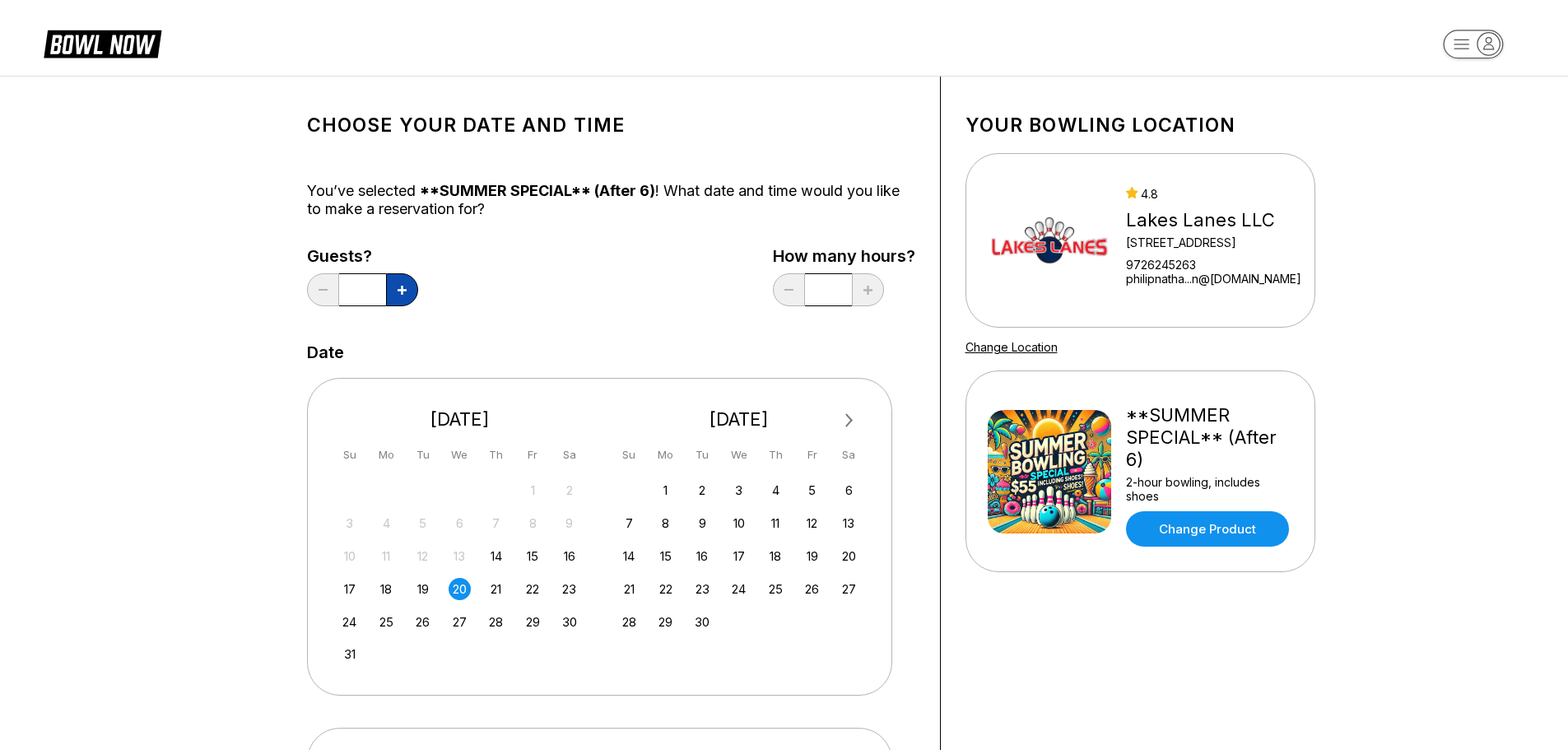
click at [402, 286] on icon at bounding box center [402, 290] width 9 height 9
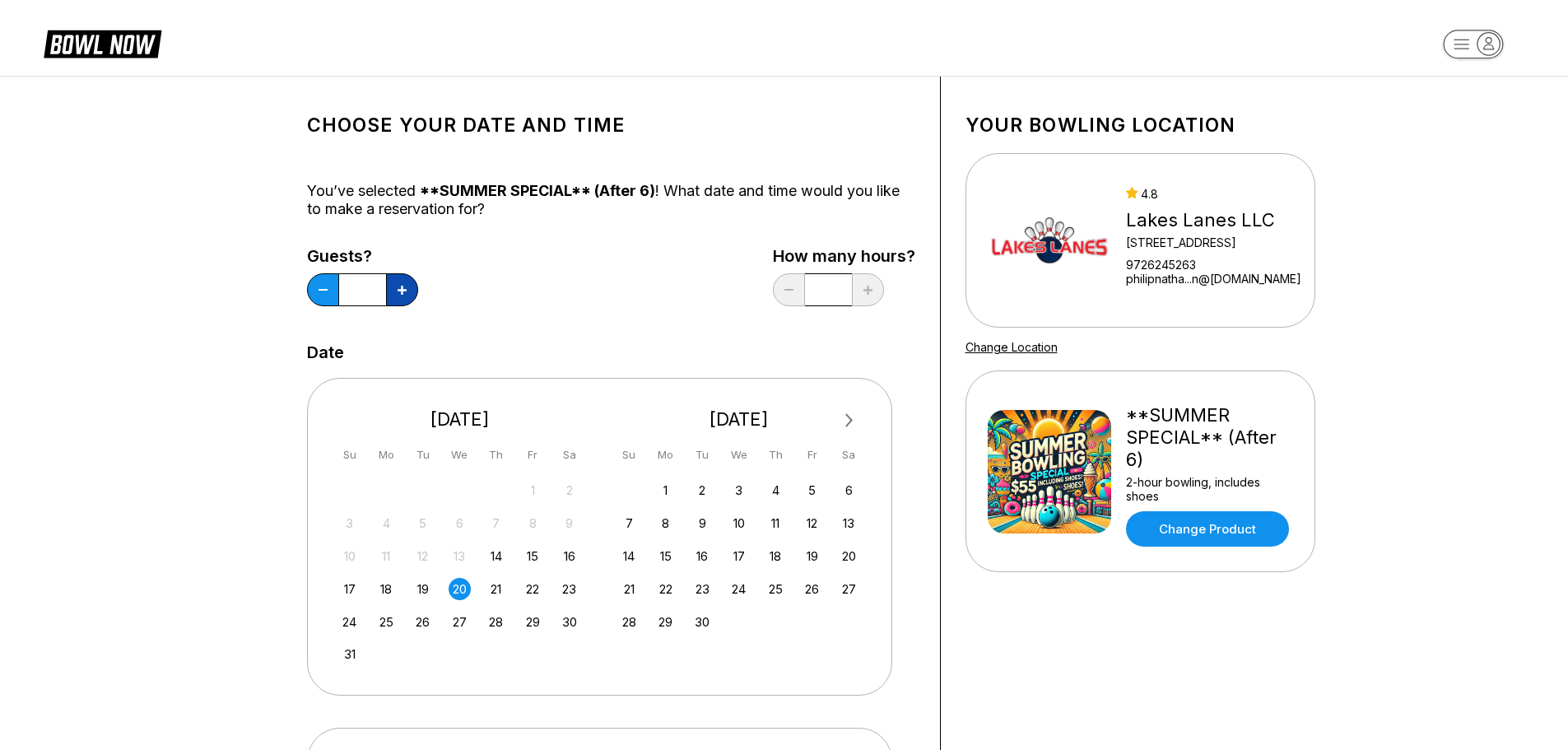
click at [402, 286] on icon at bounding box center [402, 290] width 9 height 9
click at [328, 288] on button at bounding box center [323, 289] width 32 height 33
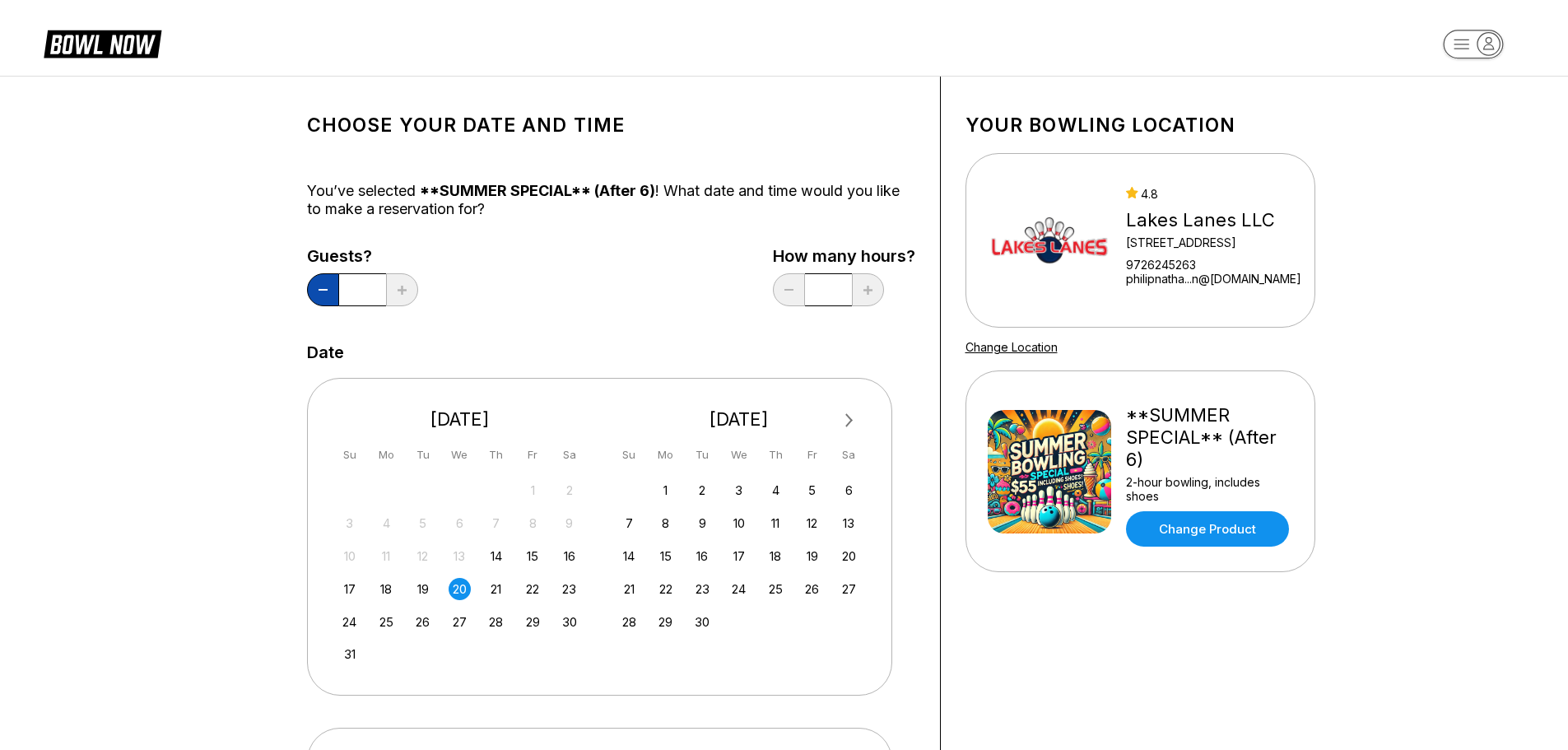
type input "*"
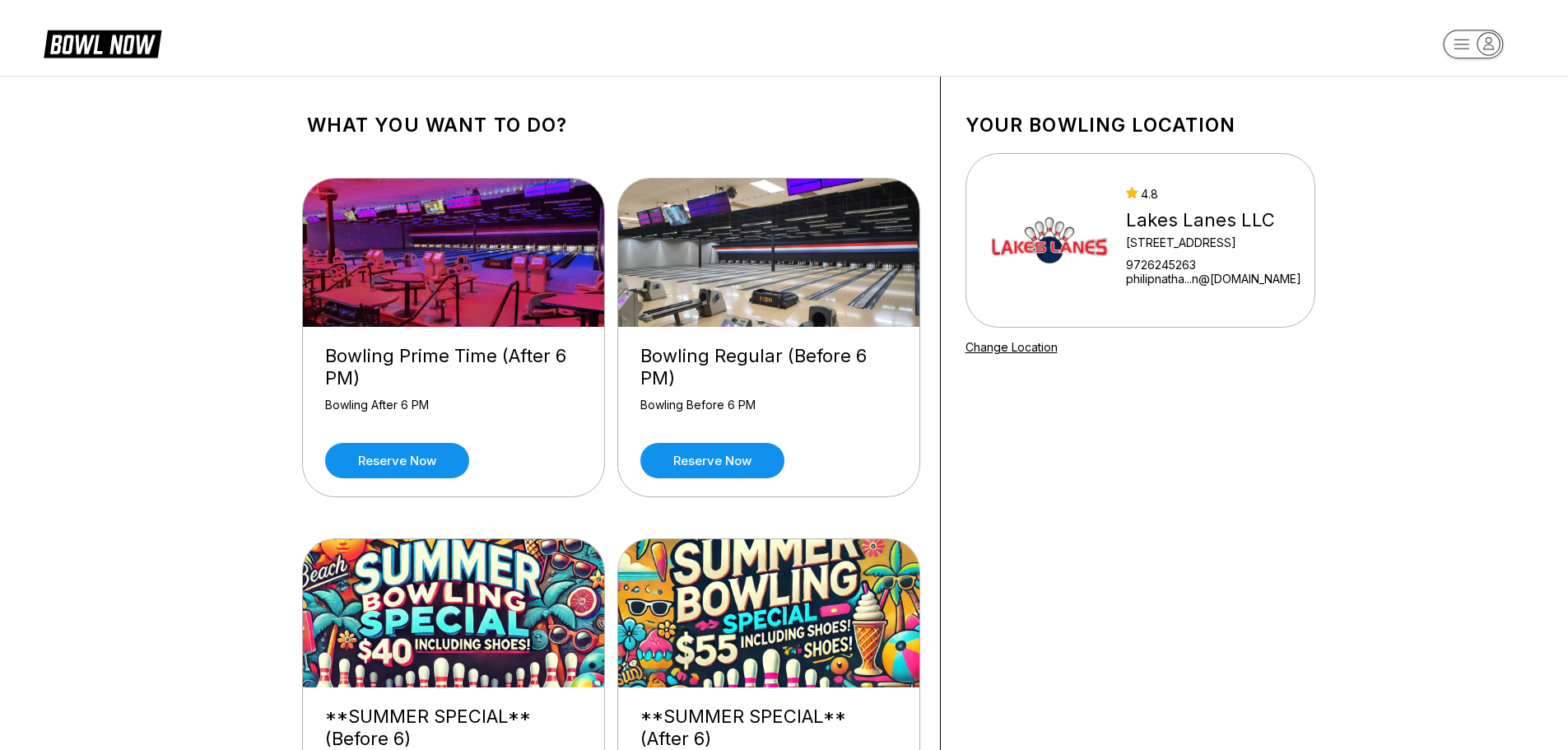
click at [1005, 351] on link "Change Location" at bounding box center [1011, 346] width 92 height 14
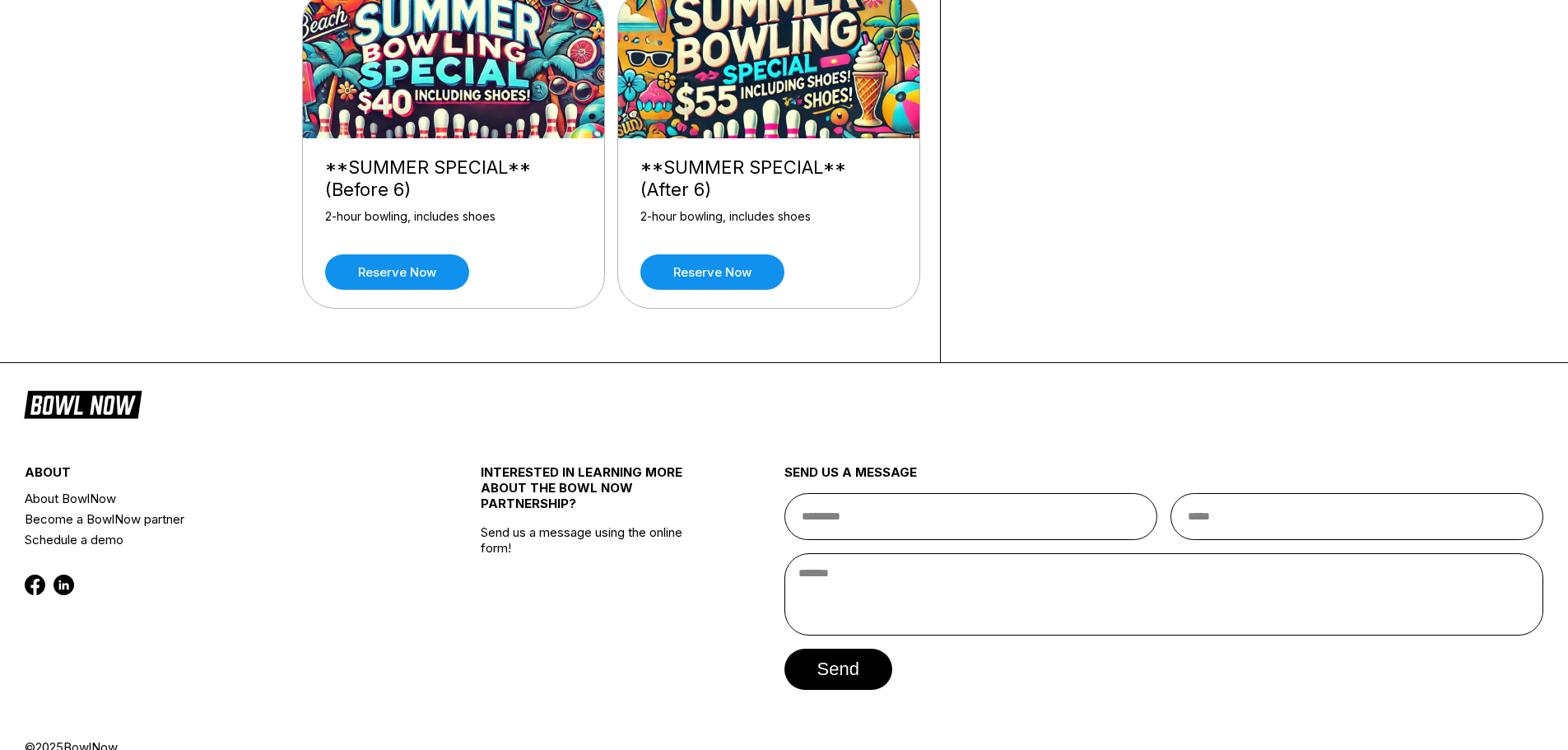
scroll to position [579, 0]
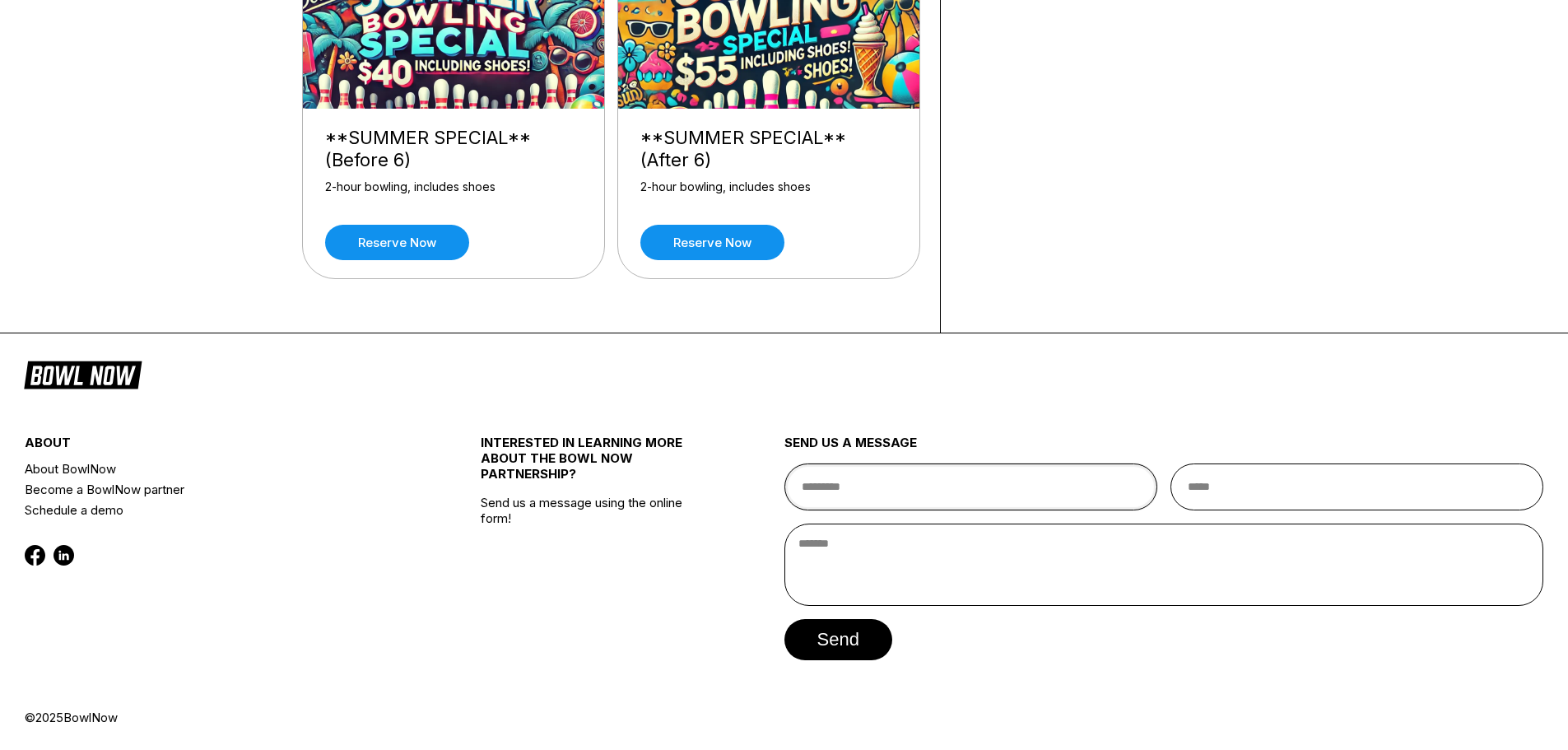
click at [865, 491] on input "text" at bounding box center [971, 487] width 373 height 47
type input "**********"
click at [1217, 494] on input "email" at bounding box center [1357, 487] width 373 height 47
type input "**********"
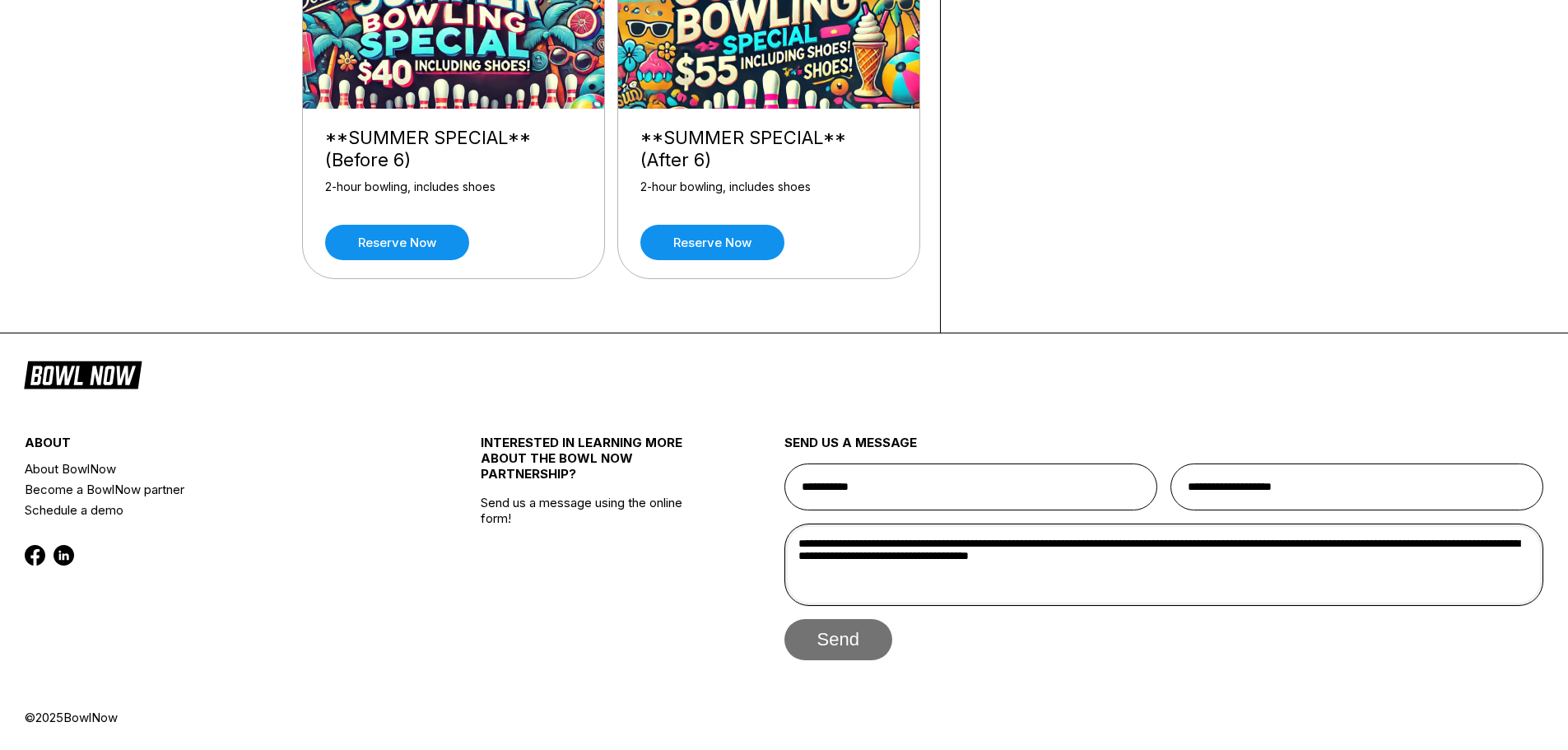
type textarea "**********"
click at [841, 643] on button "send" at bounding box center [838, 639] width 108 height 41
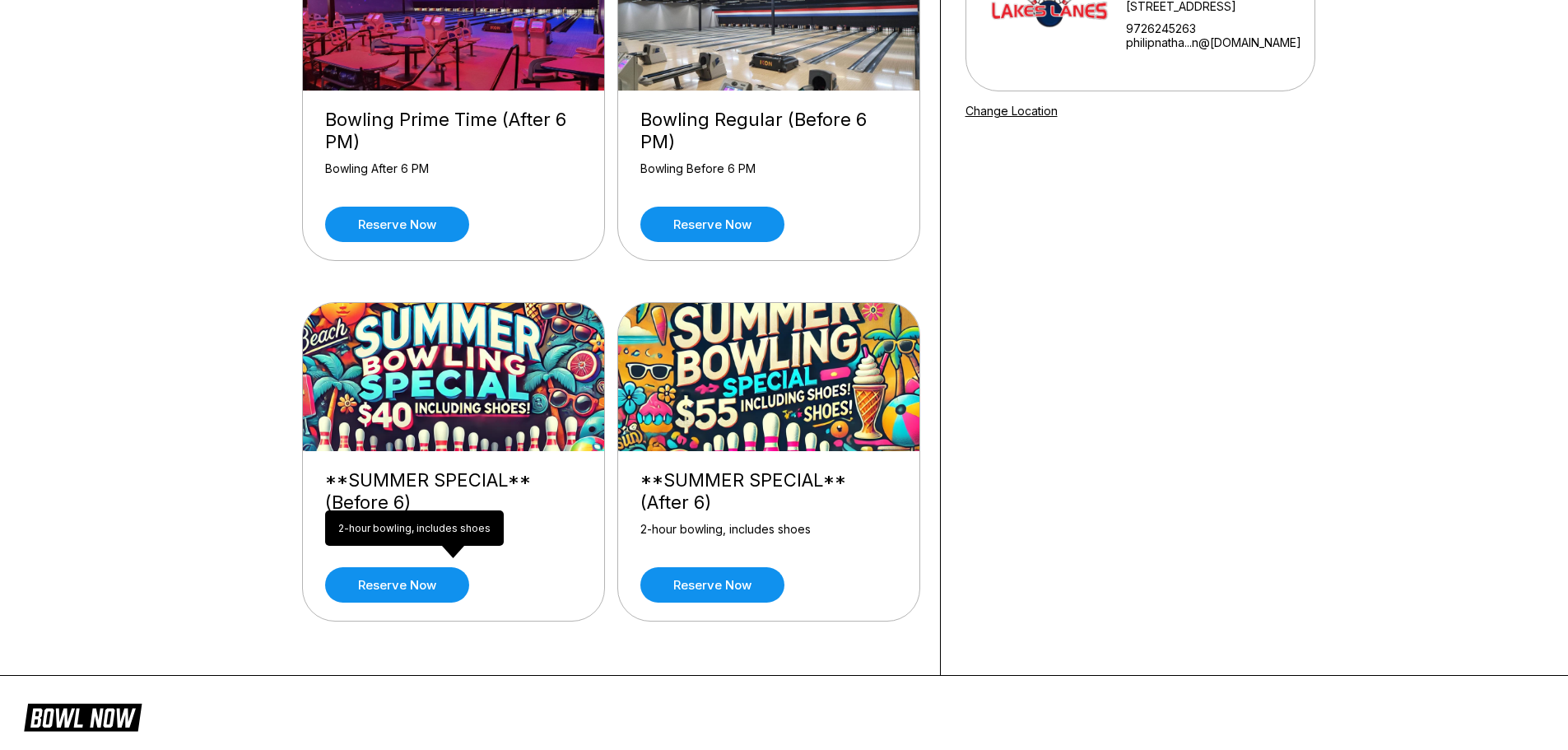
scroll to position [329, 0]
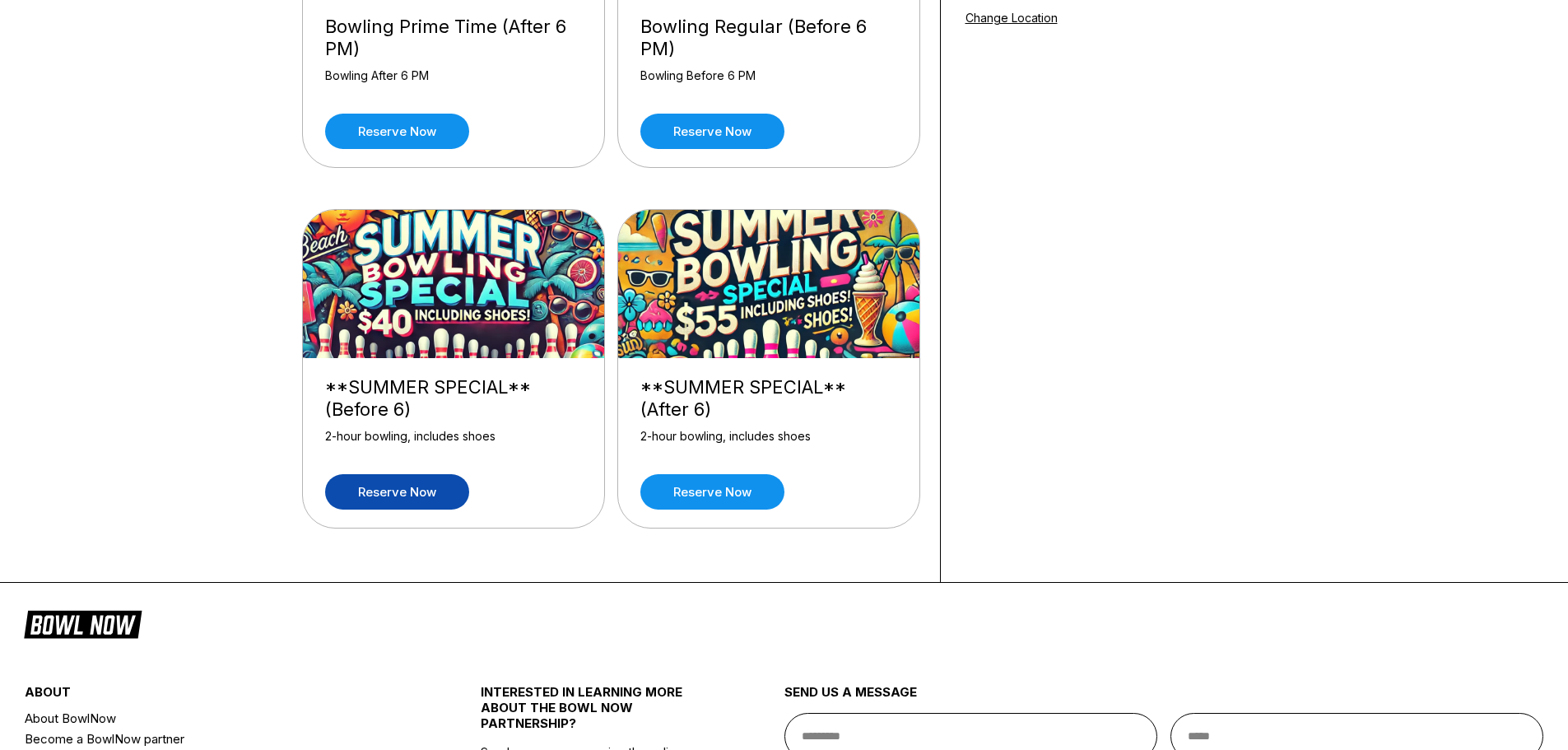
click at [404, 487] on link "Reserve now" at bounding box center [396, 491] width 144 height 35
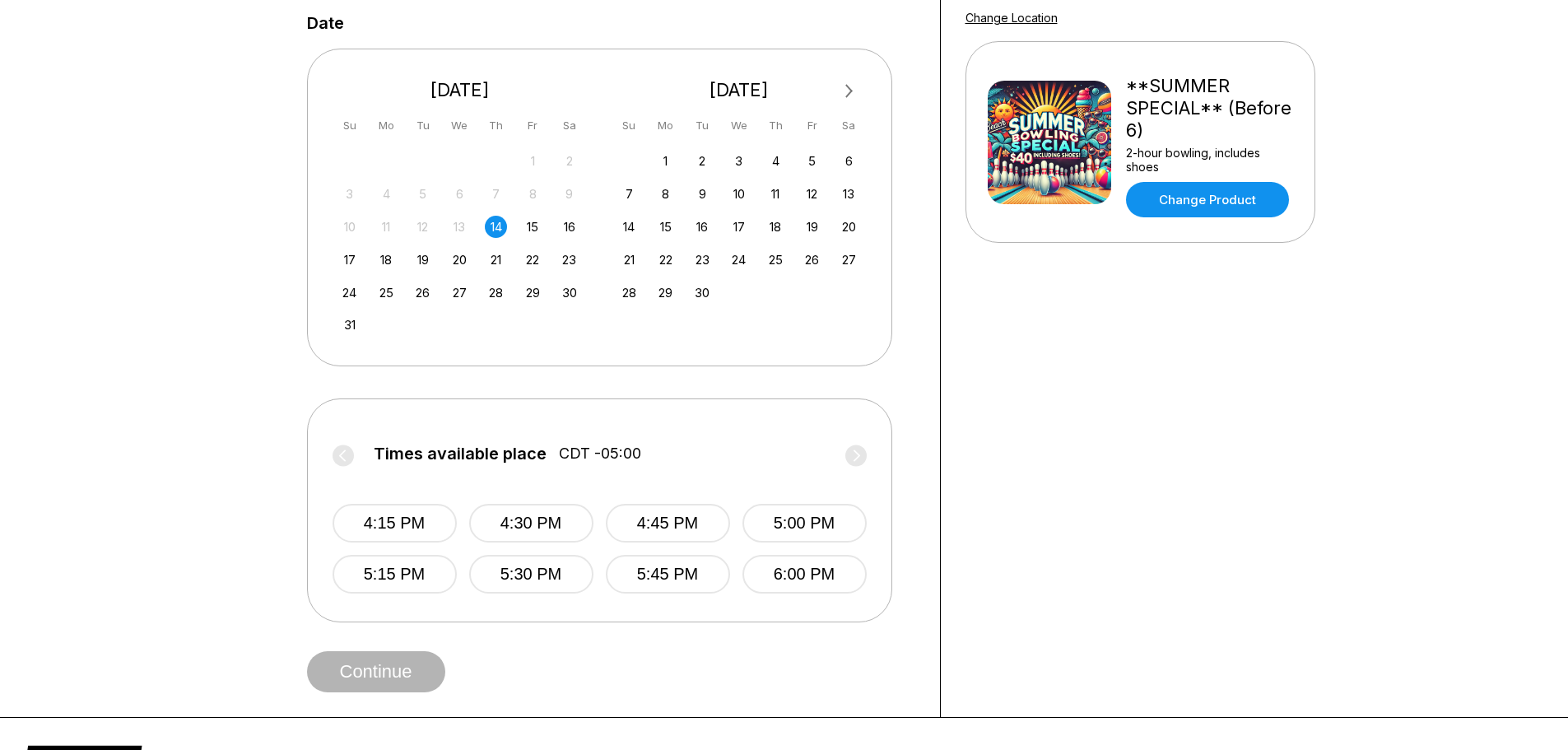
scroll to position [165, 0]
